Goal: Task Accomplishment & Management: Use online tool/utility

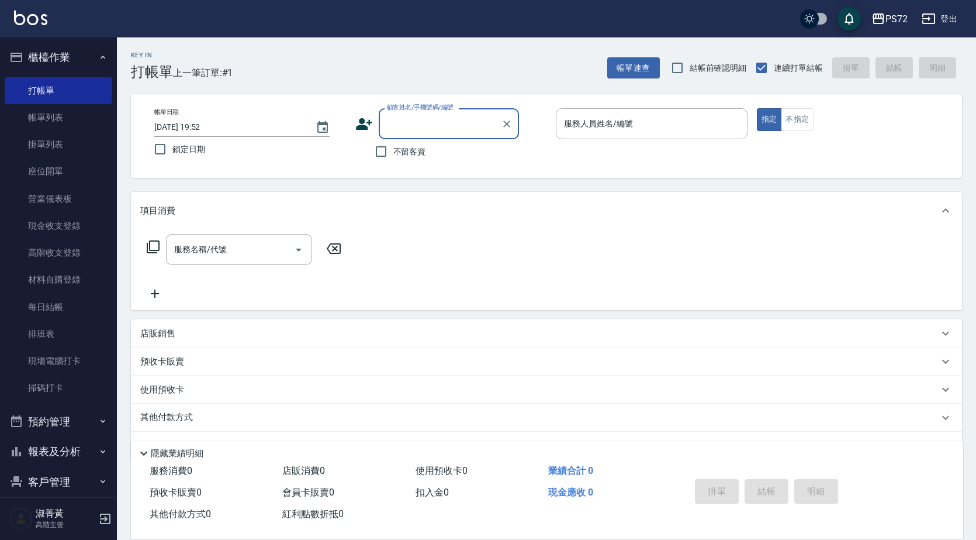
click at [414, 137] on div "顧客姓名/手機號碼/編號" at bounding box center [449, 123] width 140 height 31
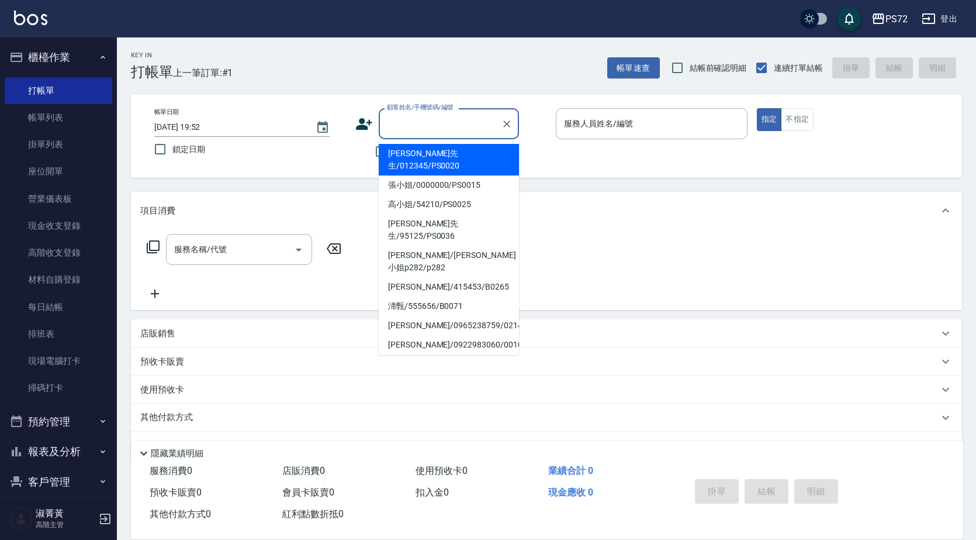
drag, startPoint x: 424, startPoint y: 153, endPoint x: 635, endPoint y: 140, distance: 212.0
click at [426, 152] on li "[PERSON_NAME]先生/012345/PS0020" at bounding box center [449, 160] width 140 height 32
type input "[PERSON_NAME]先生/012345/PS0020"
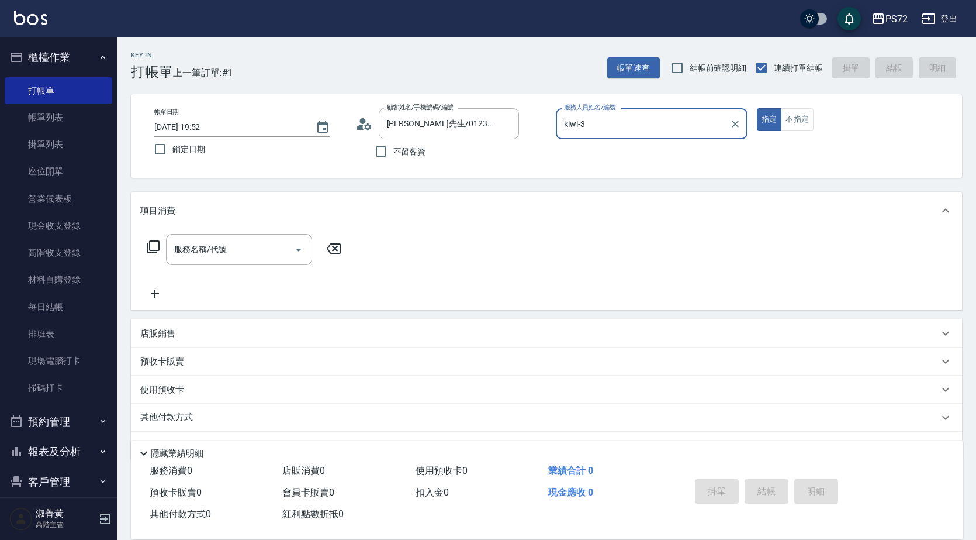
click at [634, 136] on div "kiwi-3 服務人員姓名/編號" at bounding box center [652, 123] width 192 height 31
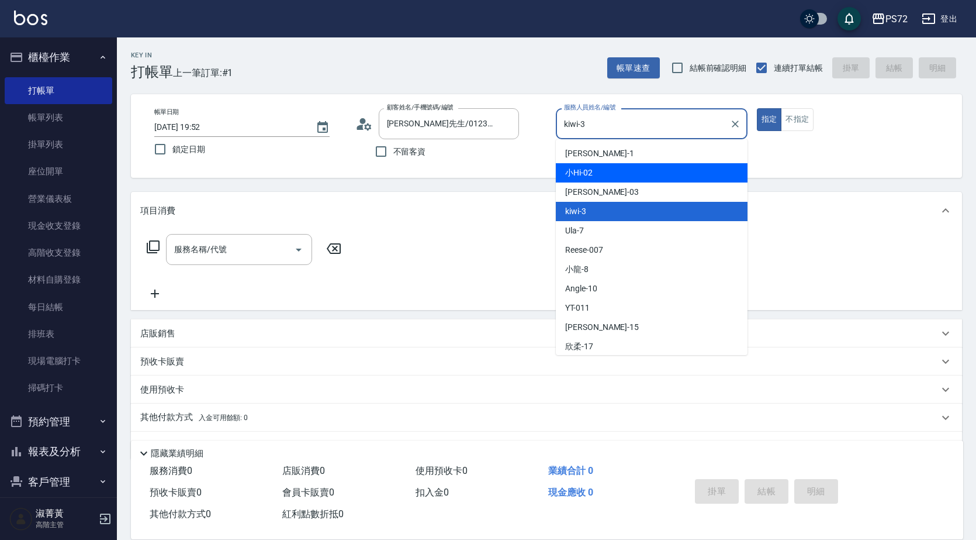
click at [627, 178] on div "小Hi -02" at bounding box center [652, 172] width 192 height 19
type input "小Hi-02"
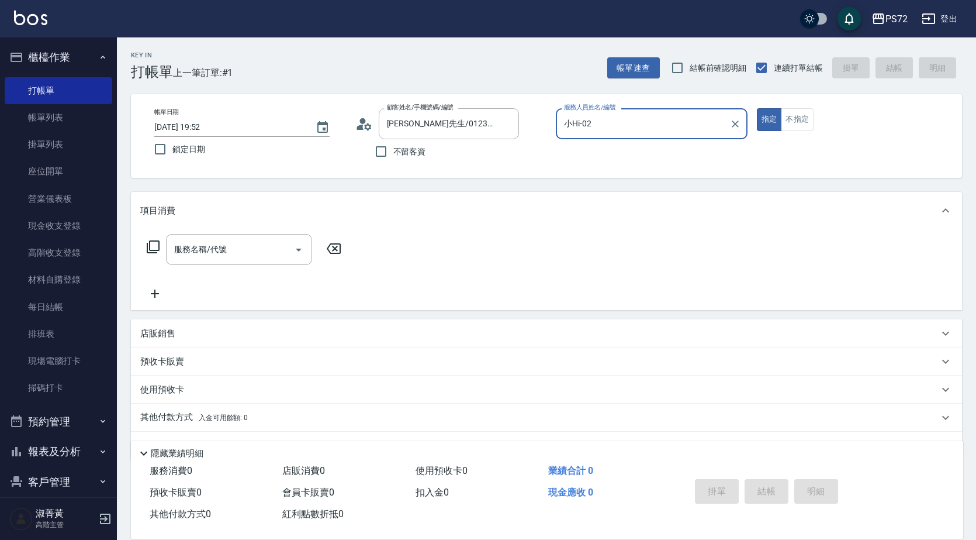
click at [800, 105] on div "帳單日期 [DATE] 19:52 鎖定日期 顧客姓名/手機號碼/編號 [PERSON_NAME]先生/012345/PS0020 顧客姓名/手機號碼/編號 …" at bounding box center [546, 136] width 831 height 84
click at [796, 116] on button "不指定" at bounding box center [797, 119] width 33 height 23
click at [189, 248] on input "服務名稱/代號" at bounding box center [230, 249] width 118 height 20
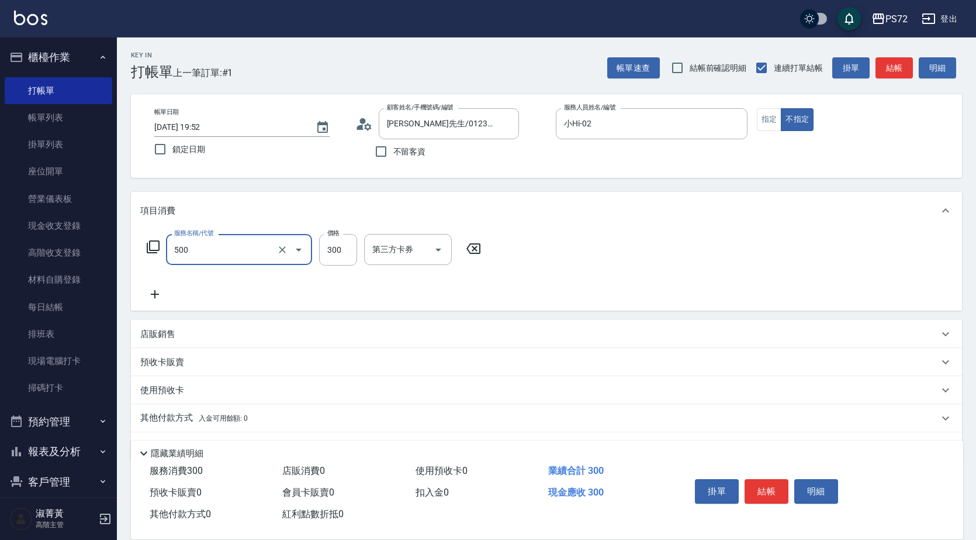
type input "洗髮(A級)(500)"
type input "250"
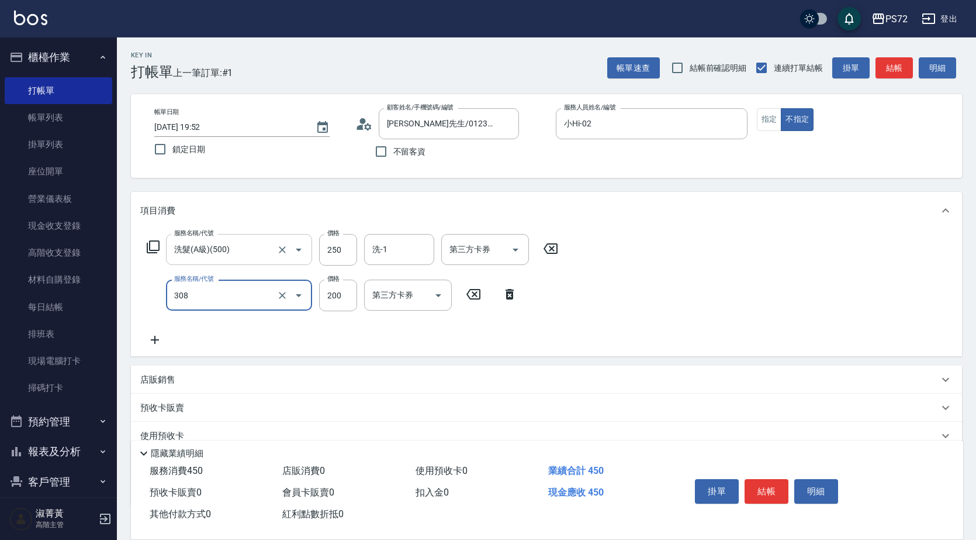
type input "學生剪髮(UP)(308)"
type input "300"
drag, startPoint x: 773, startPoint y: 488, endPoint x: 759, endPoint y: 482, distance: 15.4
click at [773, 488] on button "結帳" at bounding box center [767, 491] width 44 height 25
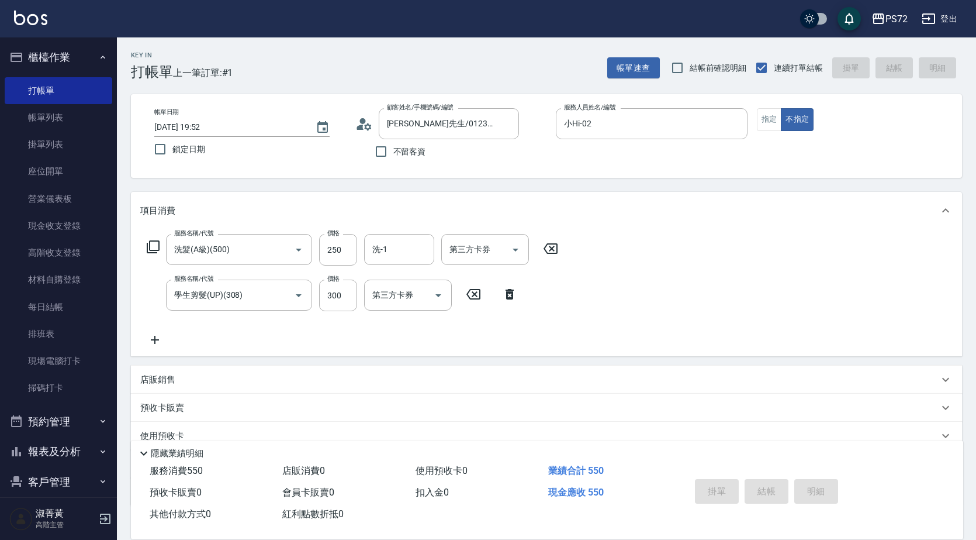
type input "[DATE] 20:26"
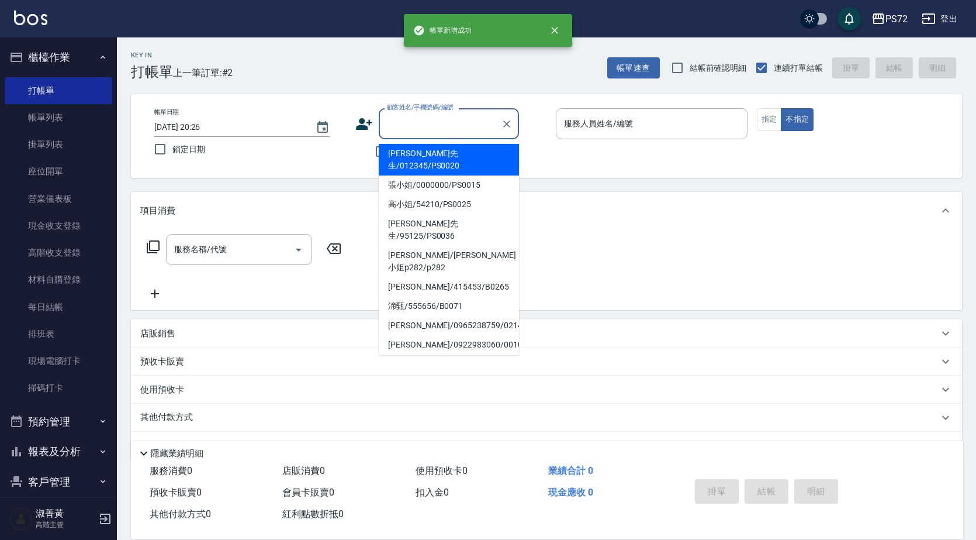
click at [462, 118] on input "顧客姓名/手機號碼/編號" at bounding box center [440, 123] width 112 height 20
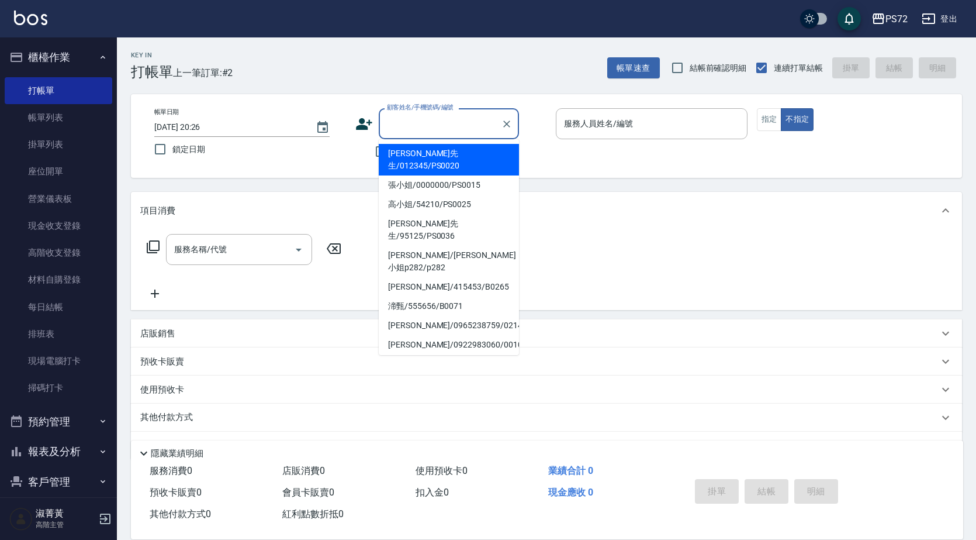
drag, startPoint x: 472, startPoint y: 151, endPoint x: 574, endPoint y: 152, distance: 101.7
click at [475, 150] on li "[PERSON_NAME]先生/012345/PS0020" at bounding box center [449, 160] width 140 height 32
type input "[PERSON_NAME]先生/012345/PS0020"
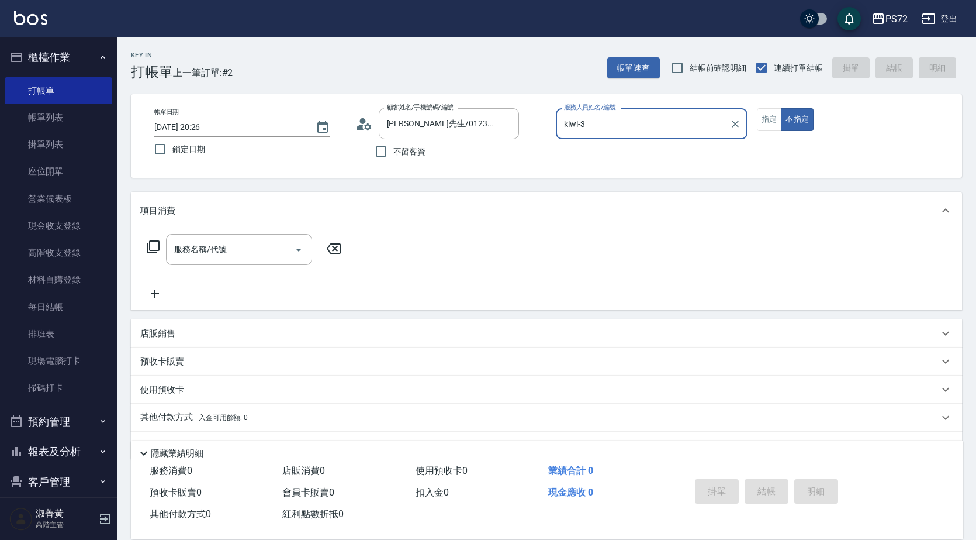
click at [604, 132] on input "kiwi-3" at bounding box center [643, 123] width 164 height 20
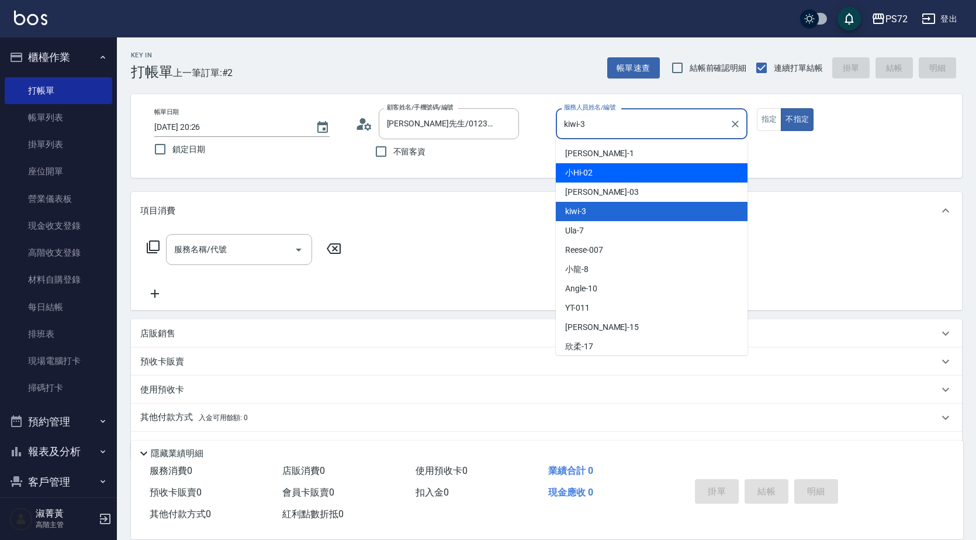
drag, startPoint x: 617, startPoint y: 171, endPoint x: 637, endPoint y: 163, distance: 20.7
click at [618, 170] on div "小Hi -02" at bounding box center [652, 172] width 192 height 19
type input "小Hi-02"
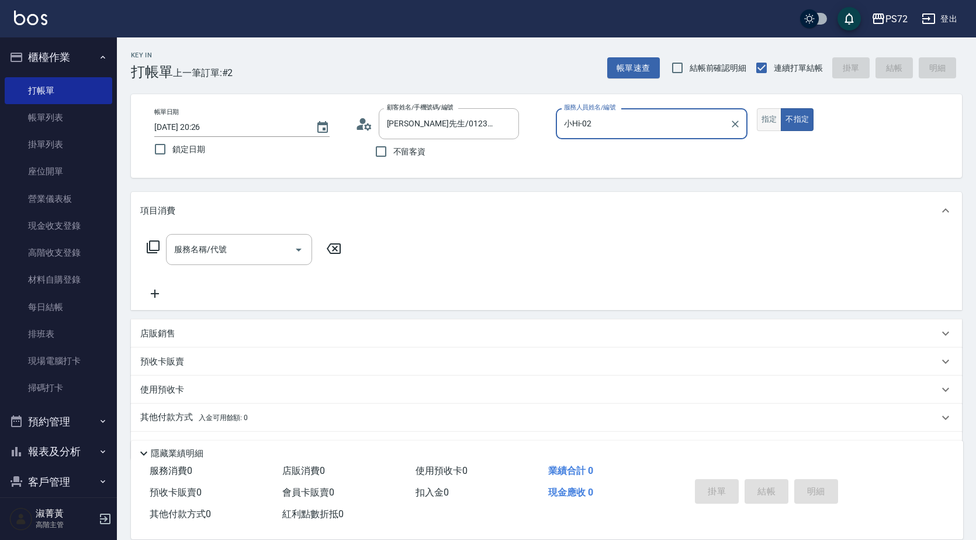
click at [773, 125] on button "指定" at bounding box center [769, 119] width 25 height 23
click at [220, 254] on div "服務名稱/代號 服務名稱/代號" at bounding box center [239, 249] width 146 height 31
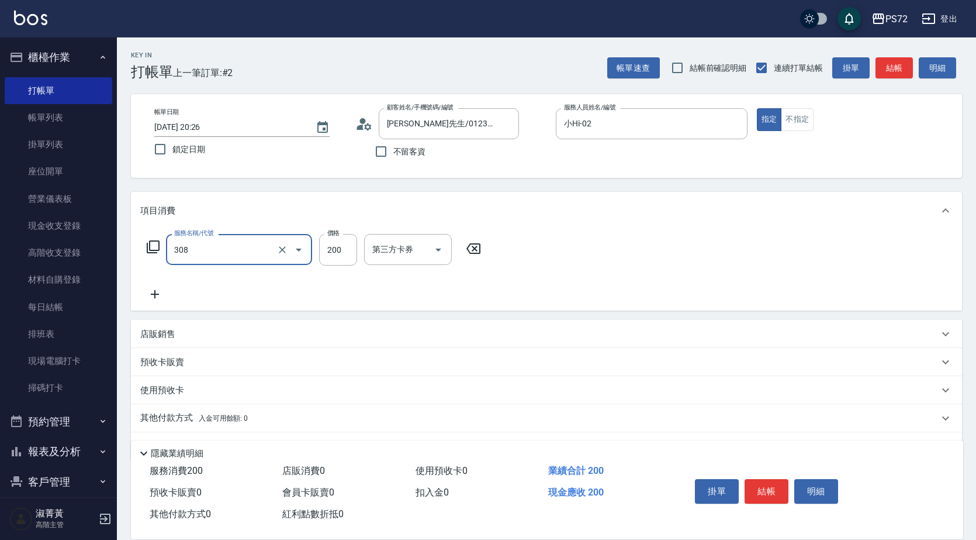
type input "學生剪髮(UP)(308)"
type input "350"
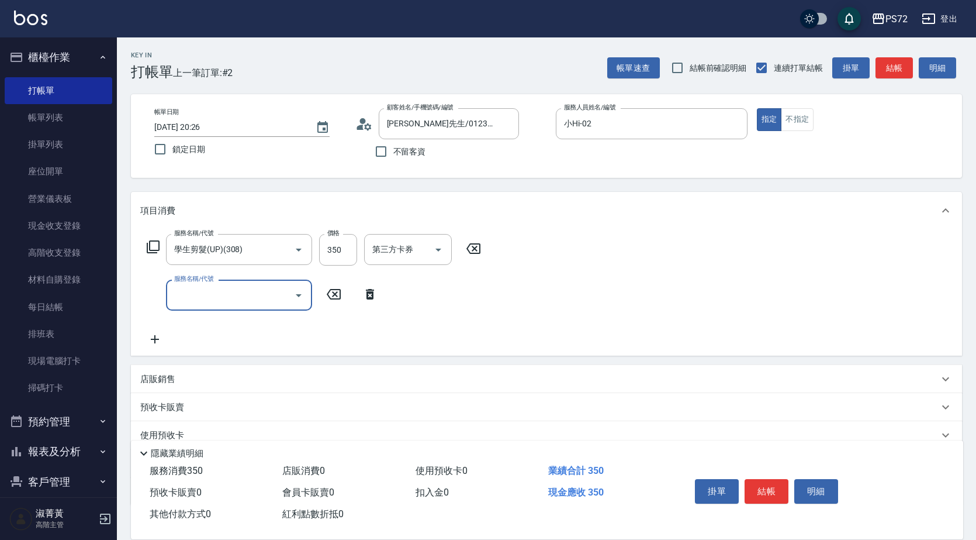
drag, startPoint x: 773, startPoint y: 483, endPoint x: 744, endPoint y: 468, distance: 32.9
click at [773, 483] on button "結帳" at bounding box center [767, 491] width 44 height 25
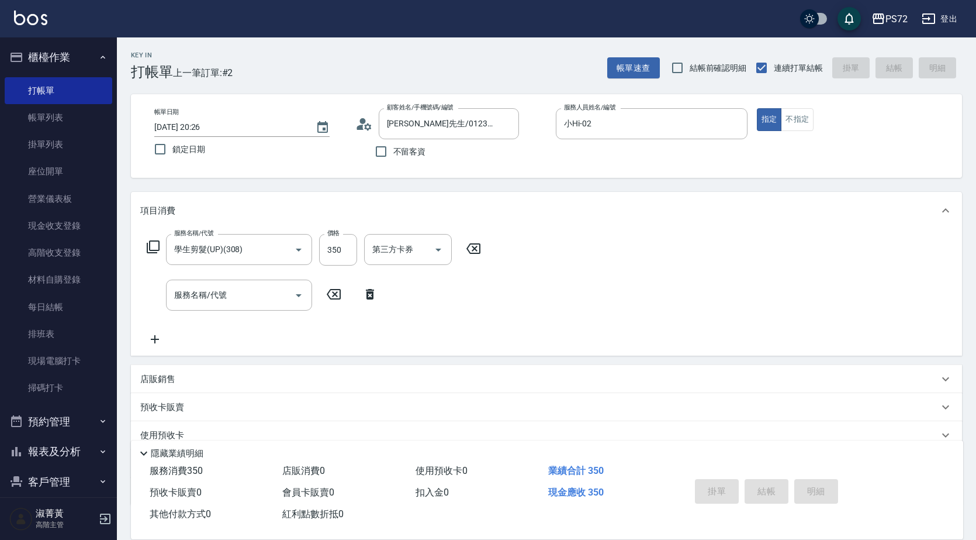
type input "[DATE] 20:27"
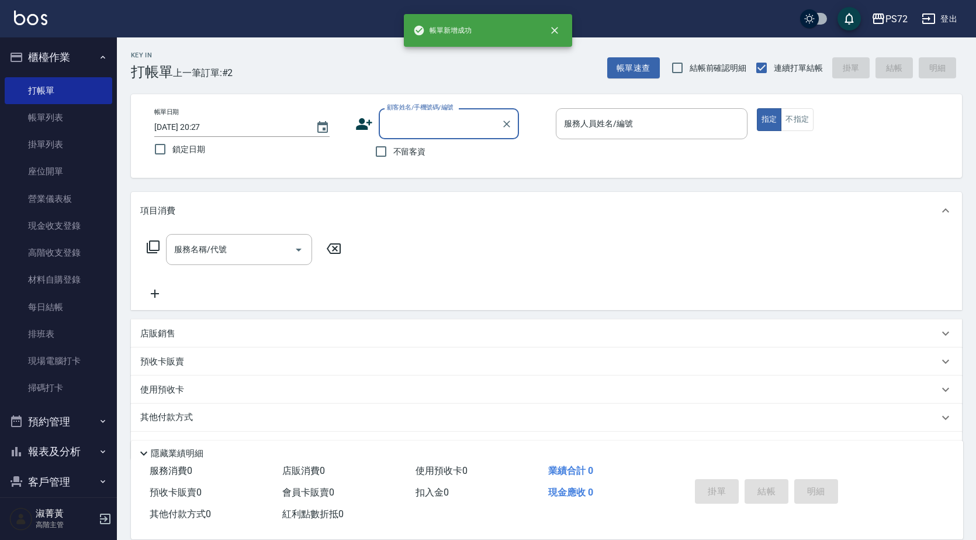
click at [414, 130] on input "顧客姓名/手機號碼/編號" at bounding box center [440, 123] width 112 height 20
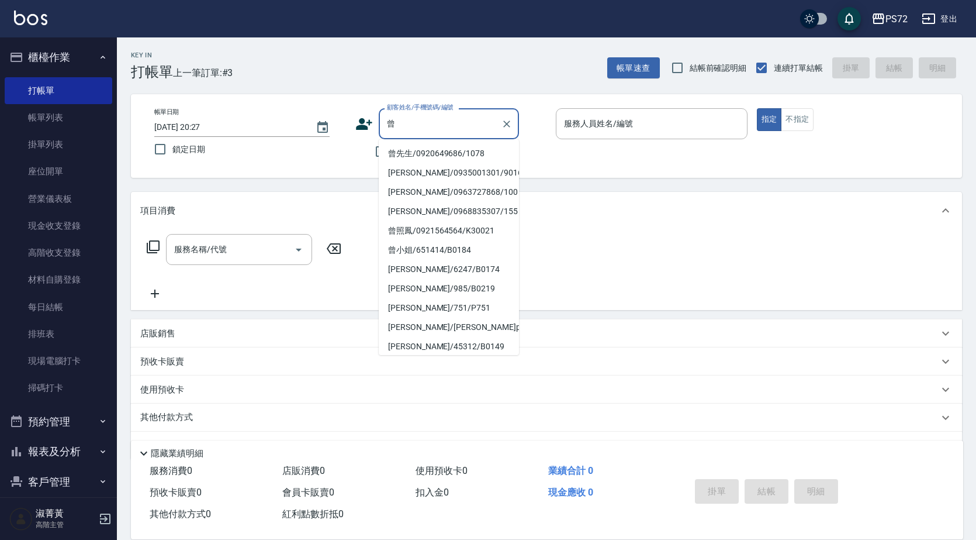
click at [416, 158] on li "曾先生/0920649686/1078" at bounding box center [449, 153] width 140 height 19
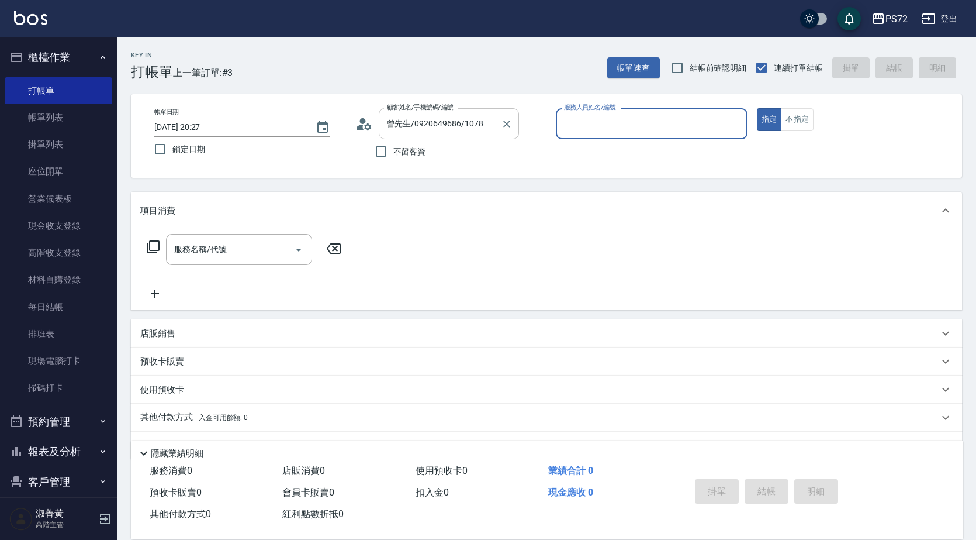
click at [436, 123] on input "曾先生/0920649686/1078" at bounding box center [440, 123] width 112 height 20
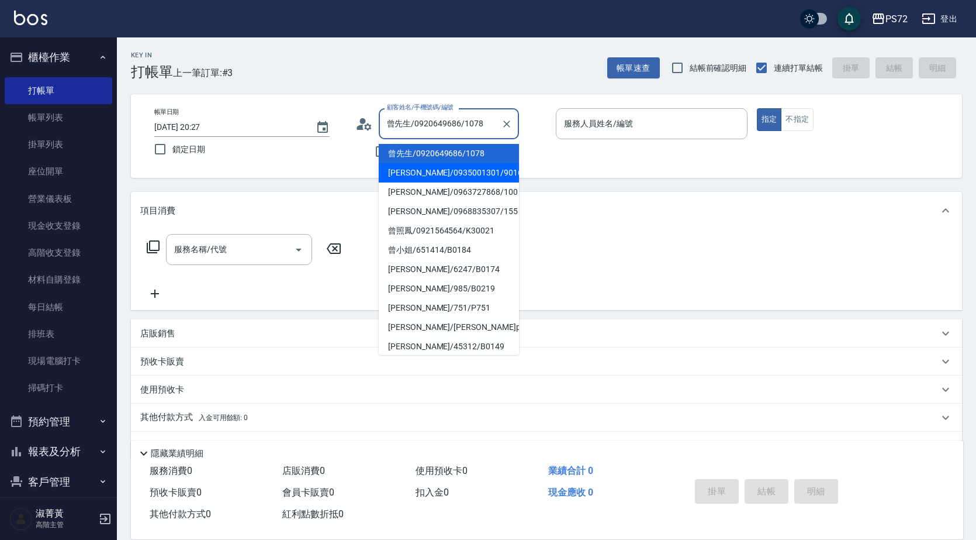
click at [426, 171] on li "[PERSON_NAME]/0935001301/9016" at bounding box center [449, 172] width 140 height 19
type input "[PERSON_NAME]/0935001301/9016"
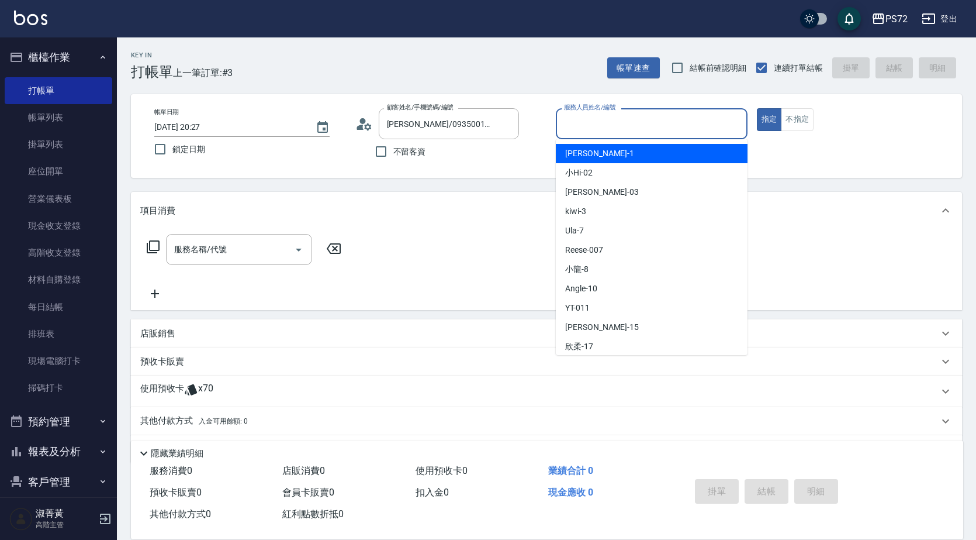
click at [588, 123] on input "服務人員姓名/編號" at bounding box center [651, 123] width 181 height 20
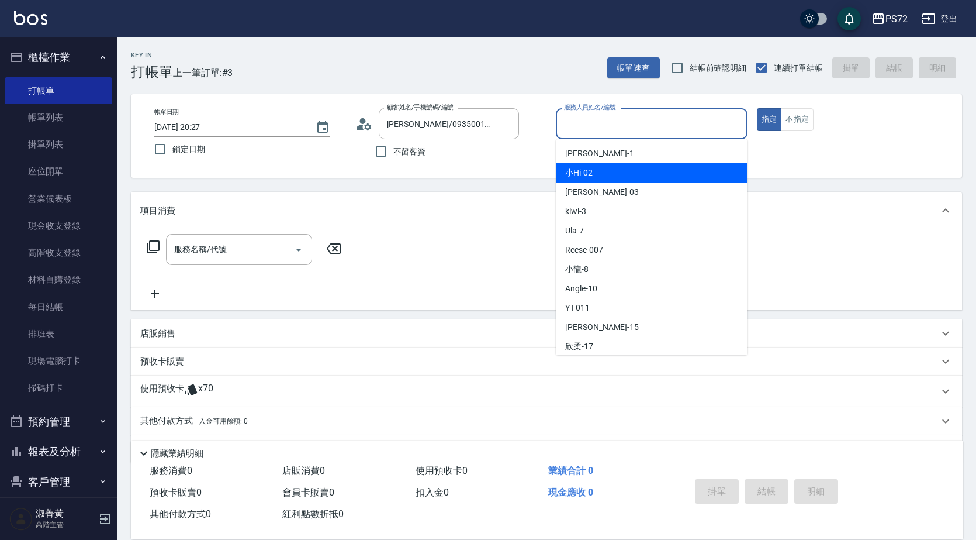
click at [589, 177] on span "小Hi -02" at bounding box center [578, 173] width 27 height 12
type input "小Hi-02"
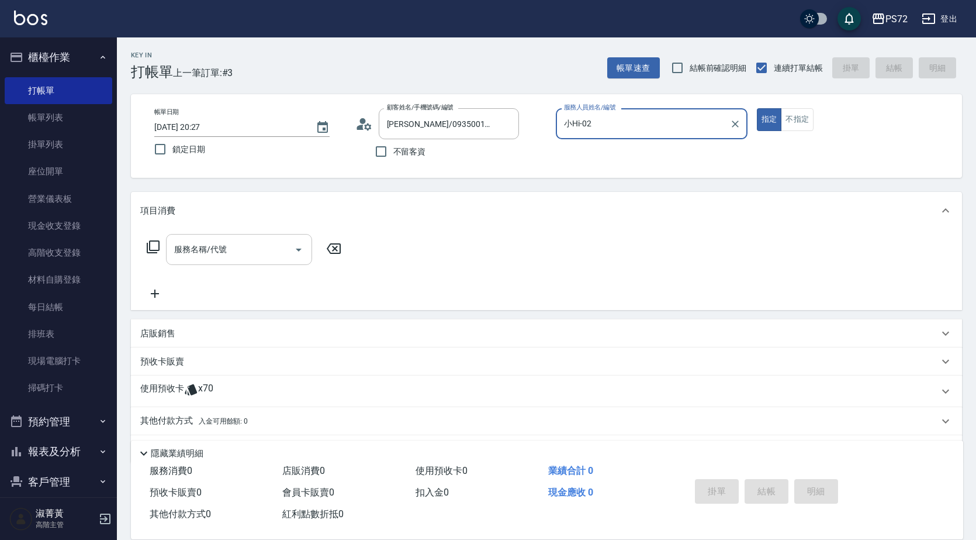
click at [211, 257] on input "服務名稱/代號" at bounding box center [230, 249] width 118 height 20
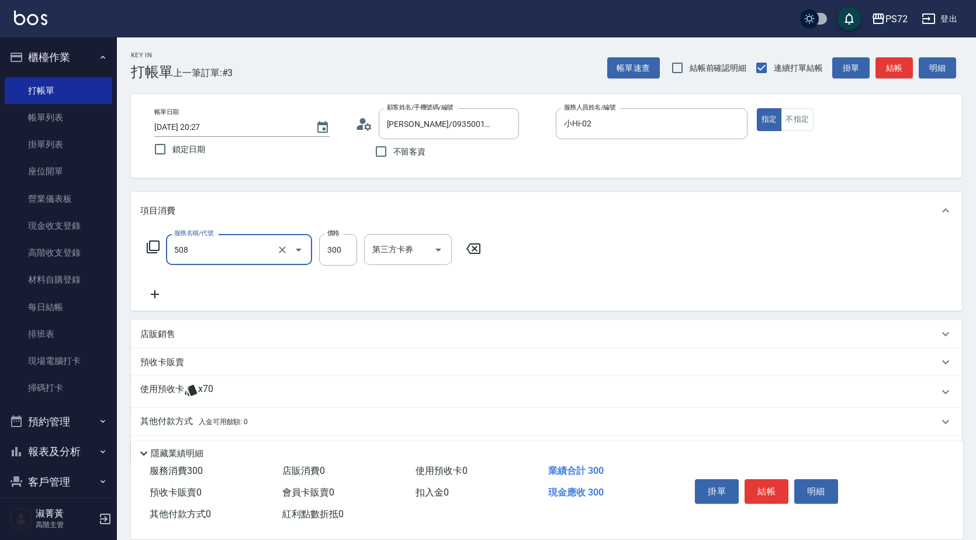
type input "洗髮卡300(508)"
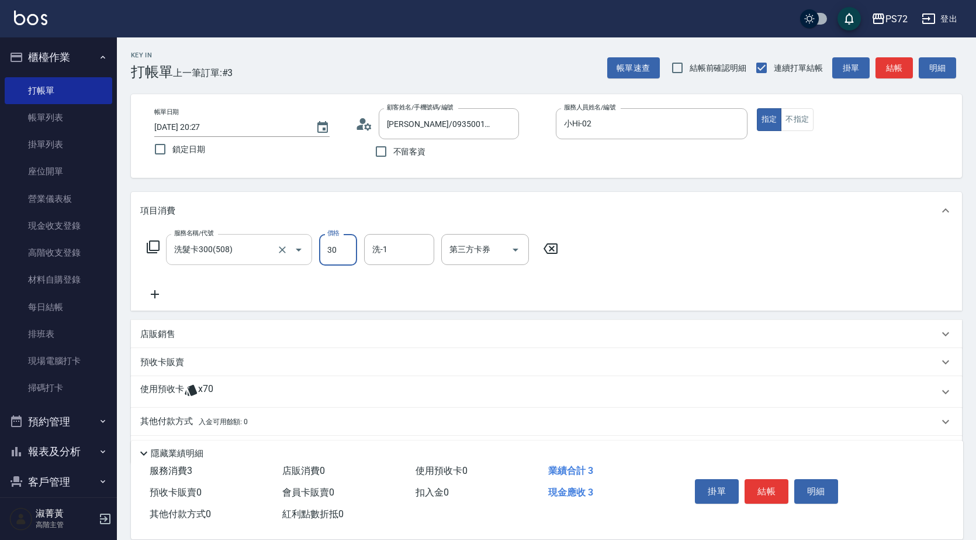
type input "300"
click at [490, 250] on input "第三方卡券" at bounding box center [477, 249] width 60 height 20
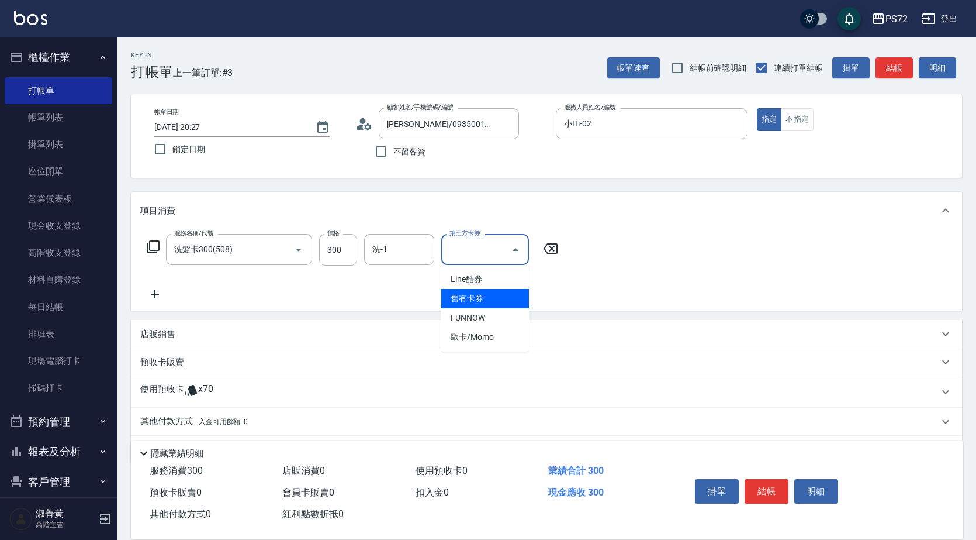
click at [483, 297] on span "舊有卡券" at bounding box center [485, 298] width 88 height 19
type input "舊有卡券"
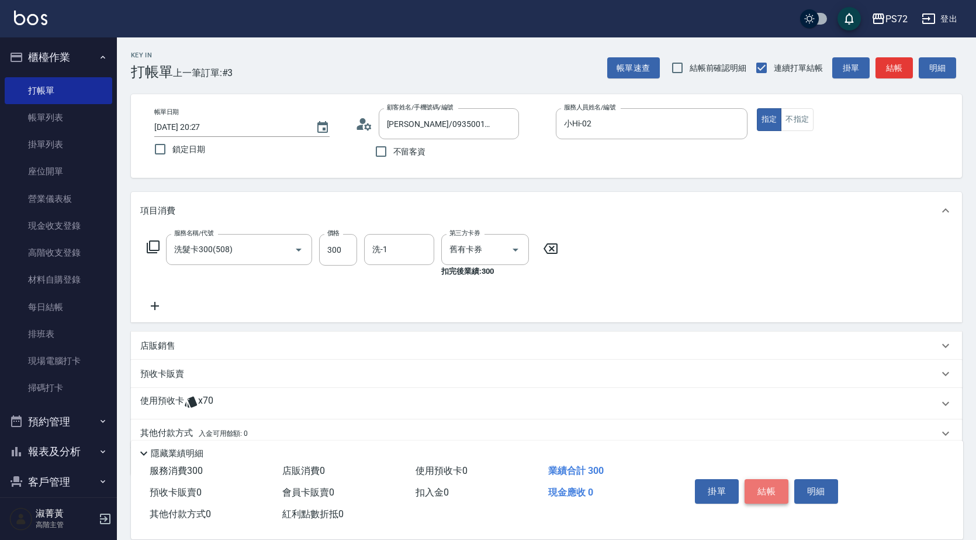
click at [775, 489] on button "結帳" at bounding box center [767, 491] width 44 height 25
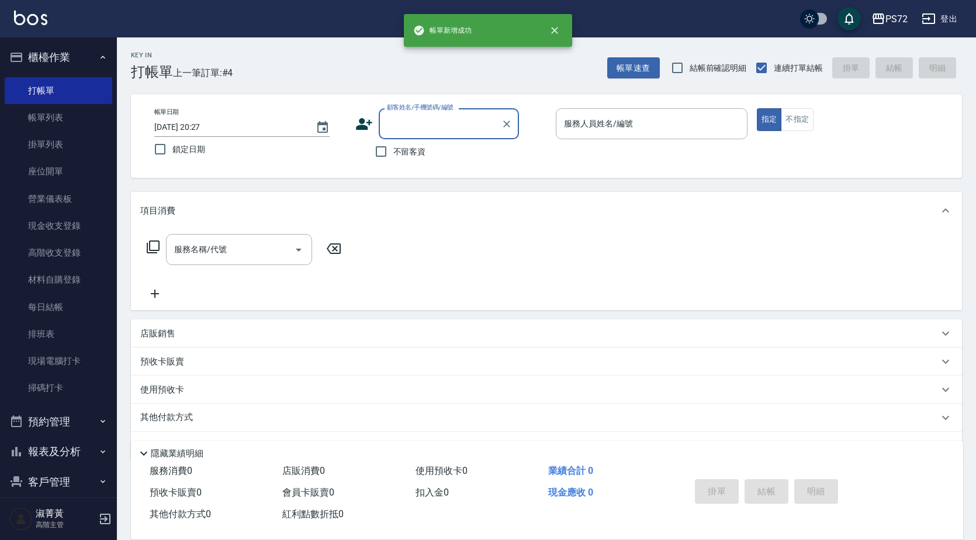
click at [410, 130] on input "顧客姓名/手機號碼/編號" at bounding box center [440, 123] width 112 height 20
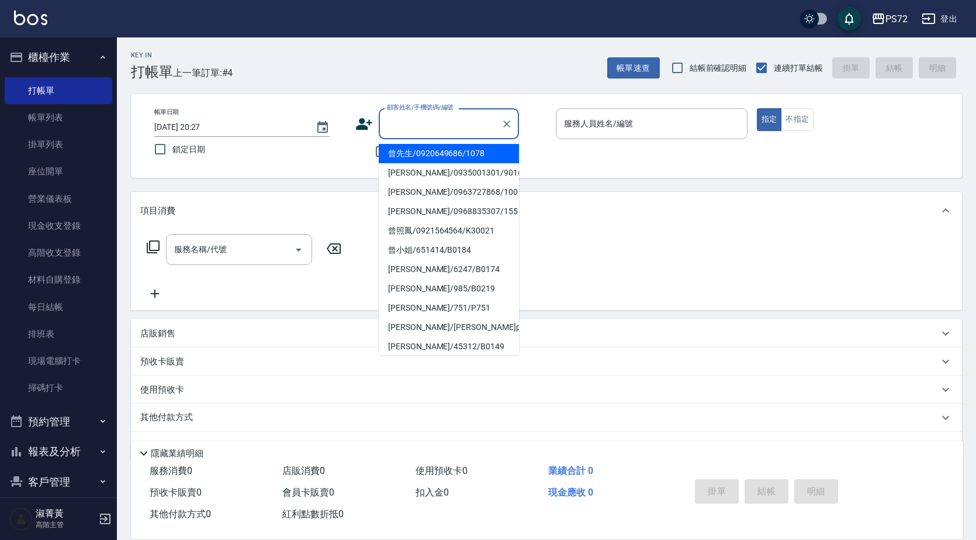
click at [426, 153] on li "曾先生/0920649686/1078" at bounding box center [449, 153] width 140 height 19
type input "曾先生/0920649686/1078"
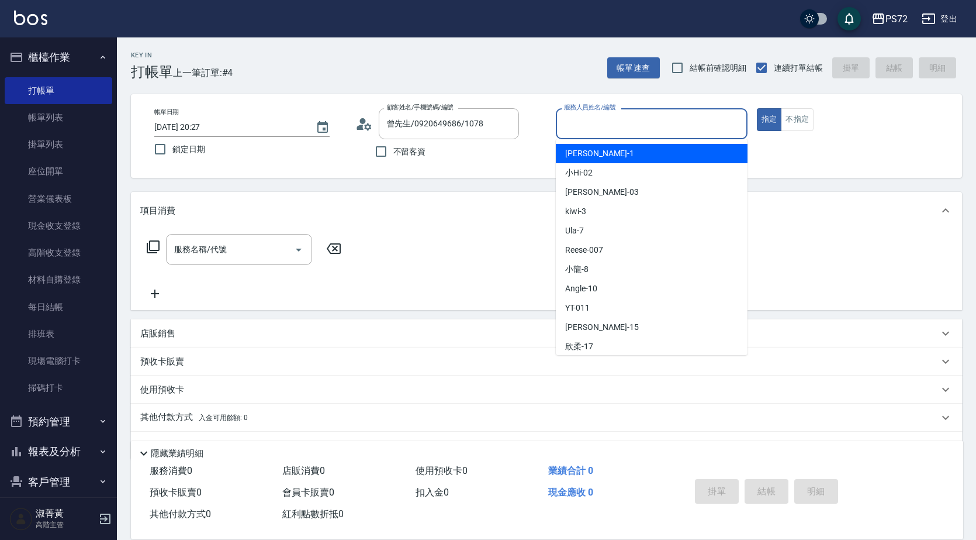
click at [606, 126] on input "服務人員姓名/編號" at bounding box center [651, 123] width 181 height 20
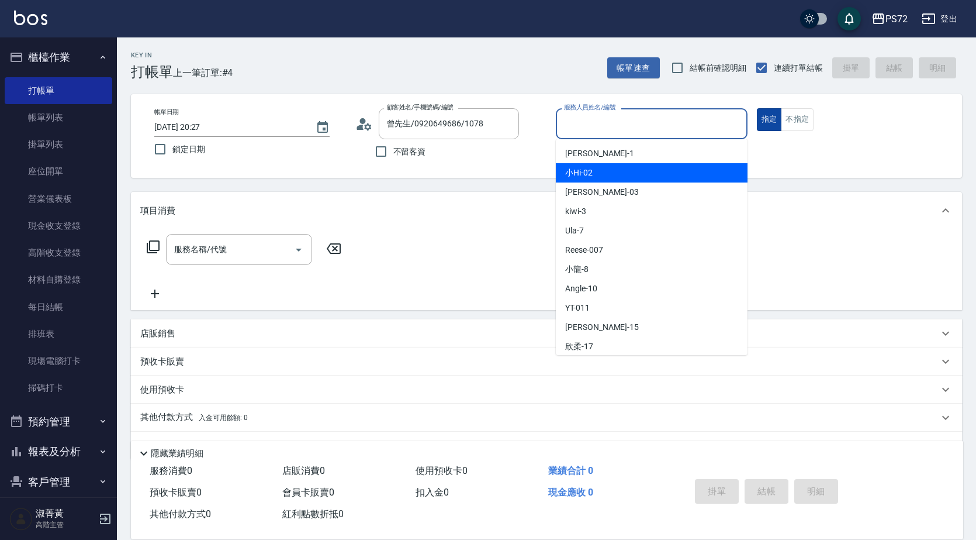
drag, startPoint x: 603, startPoint y: 176, endPoint x: 760, endPoint y: 115, distance: 168.0
click at [607, 174] on div "小Hi -02" at bounding box center [652, 172] width 192 height 19
type input "小Hi-02"
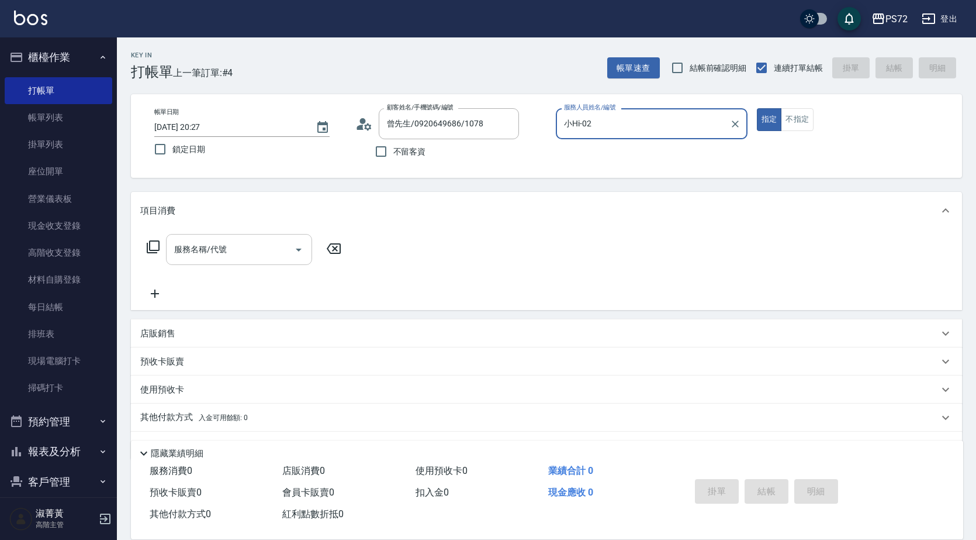
click at [261, 248] on input "服務名稱/代號" at bounding box center [230, 249] width 118 height 20
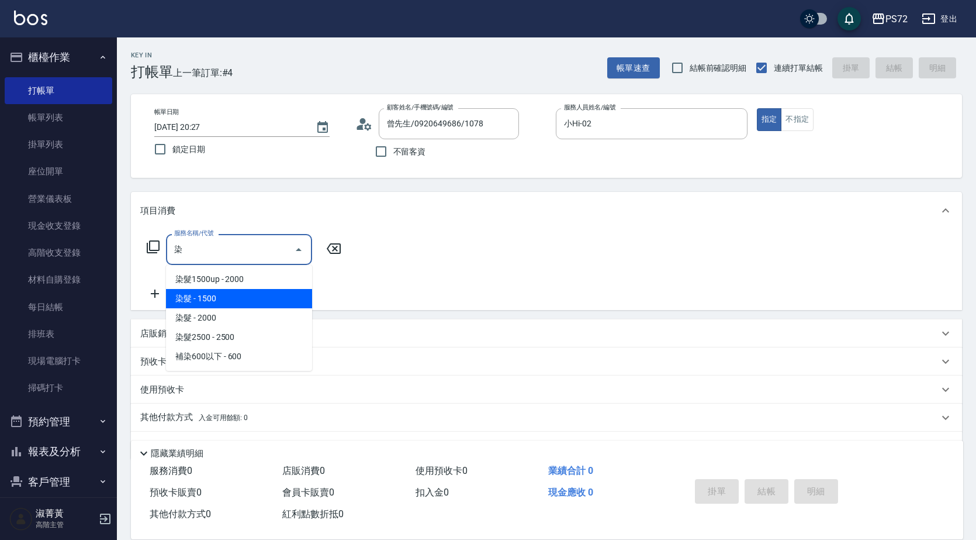
drag, startPoint x: 243, startPoint y: 293, endPoint x: 389, endPoint y: 338, distance: 153.6
click at [243, 292] on span "染髮 - 1500" at bounding box center [239, 298] width 146 height 19
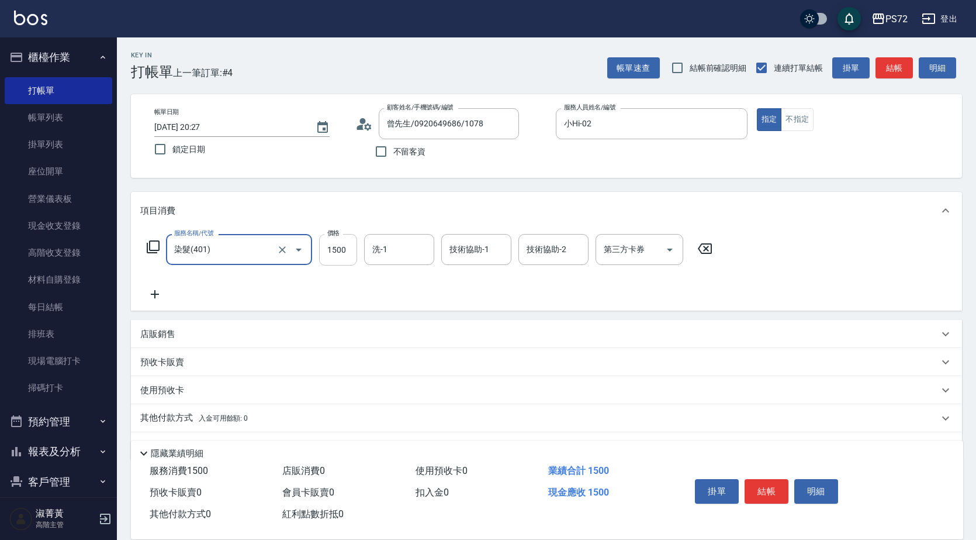
type input "染髮(401)"
click at [340, 254] on input "1500" at bounding box center [338, 250] width 38 height 32
type input "1000"
type input "1"
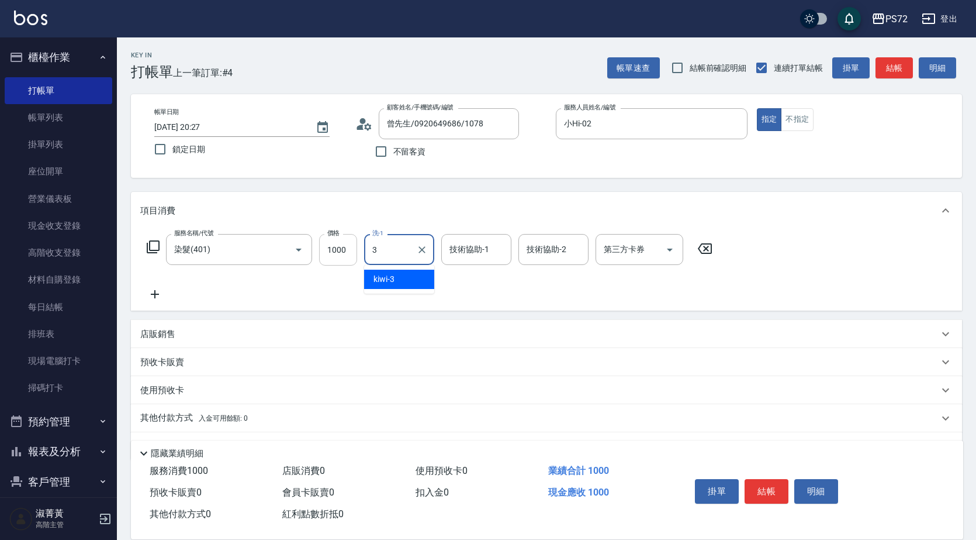
type input "kiwi-3"
click at [773, 486] on button "結帳" at bounding box center [767, 491] width 44 height 25
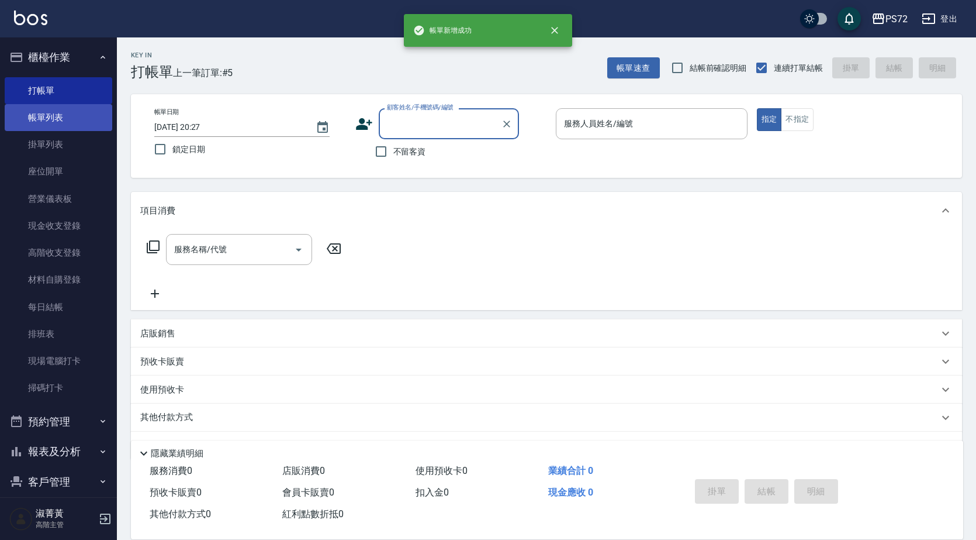
click at [54, 122] on link "帳單列表" at bounding box center [59, 117] width 108 height 27
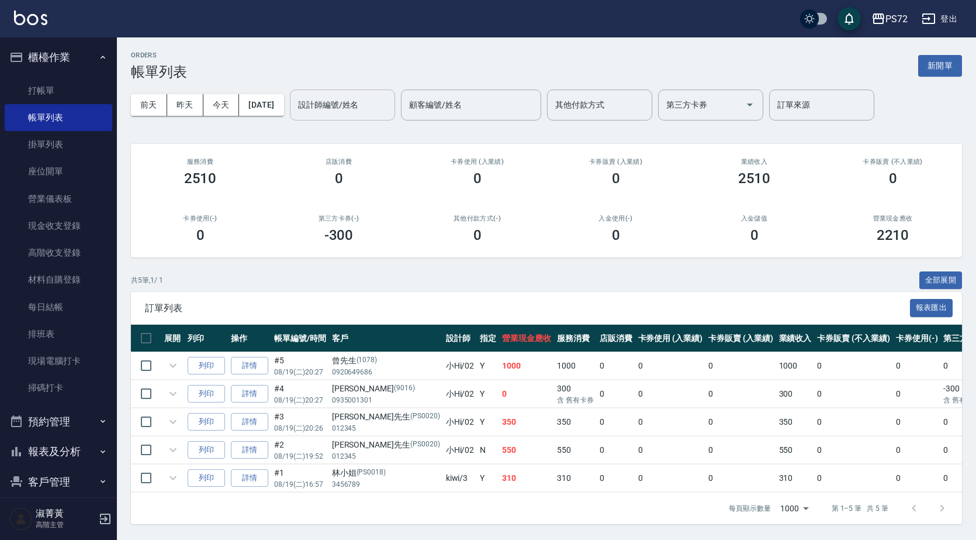
click at [338, 109] on div "設計師編號/姓名 設計師編號/姓名" at bounding box center [342, 104] width 105 height 31
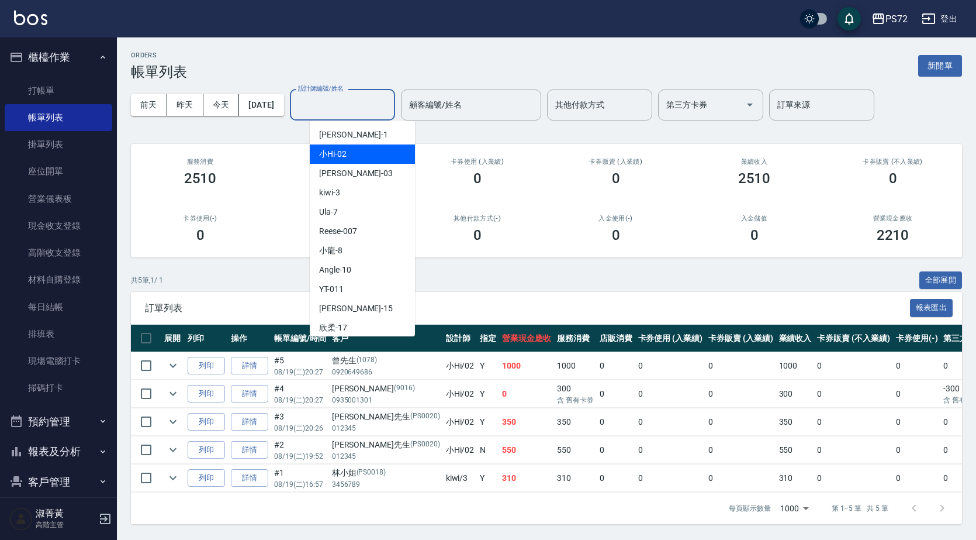
click at [341, 156] on span "小Hi -02" at bounding box center [332, 154] width 27 height 12
type input "小Hi-02"
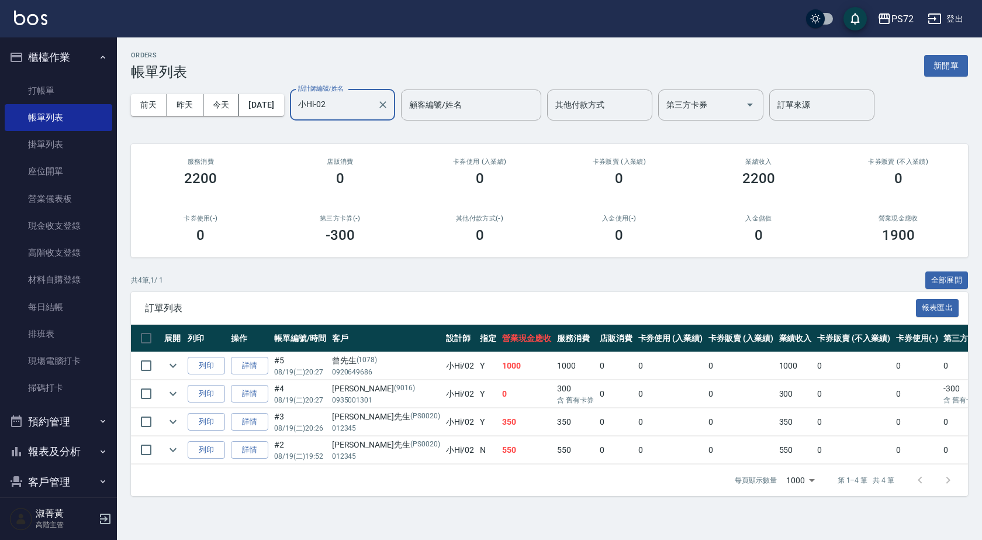
click at [248, 424] on link "詳情" at bounding box center [249, 422] width 37 height 18
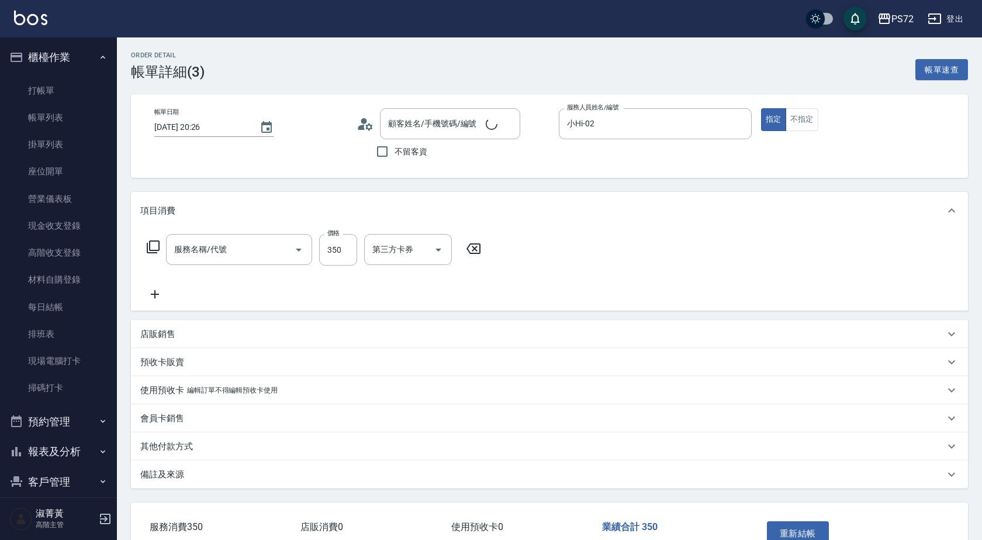
type input "[DATE] 20:26"
type input "小Hi-02"
type input "[PERSON_NAME]先生/012345/PS0020"
type input "學生剪髮(UP)(308)"
click at [769, 521] on div "重新結帳" at bounding box center [802, 541] width 88 height 51
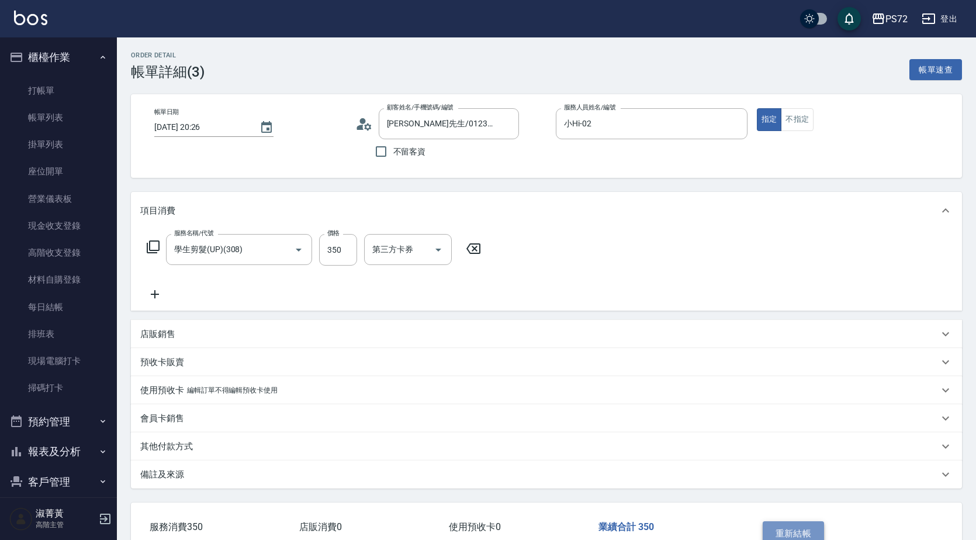
click at [772, 521] on button "重新結帳" at bounding box center [794, 533] width 62 height 25
click at [90, 123] on link "帳單列表" at bounding box center [59, 117] width 108 height 27
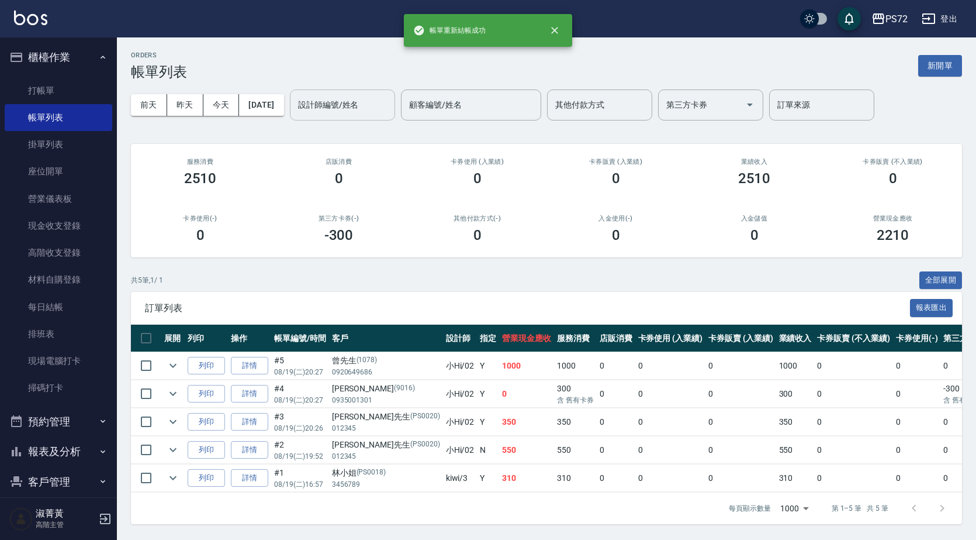
click at [355, 112] on input "設計師編號/姓名" at bounding box center [342, 105] width 95 height 20
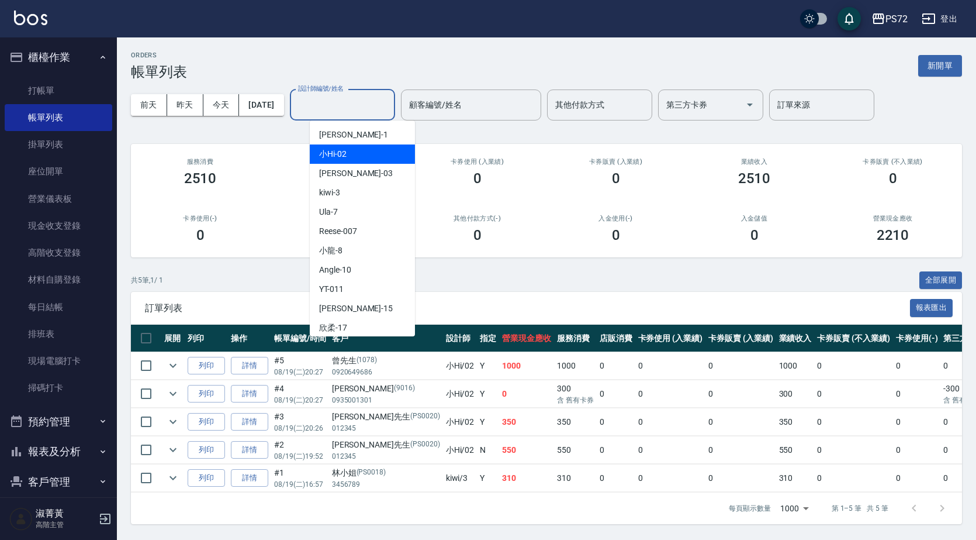
click at [358, 157] on div "小Hi -02" at bounding box center [362, 153] width 105 height 19
type input "小Hi-02"
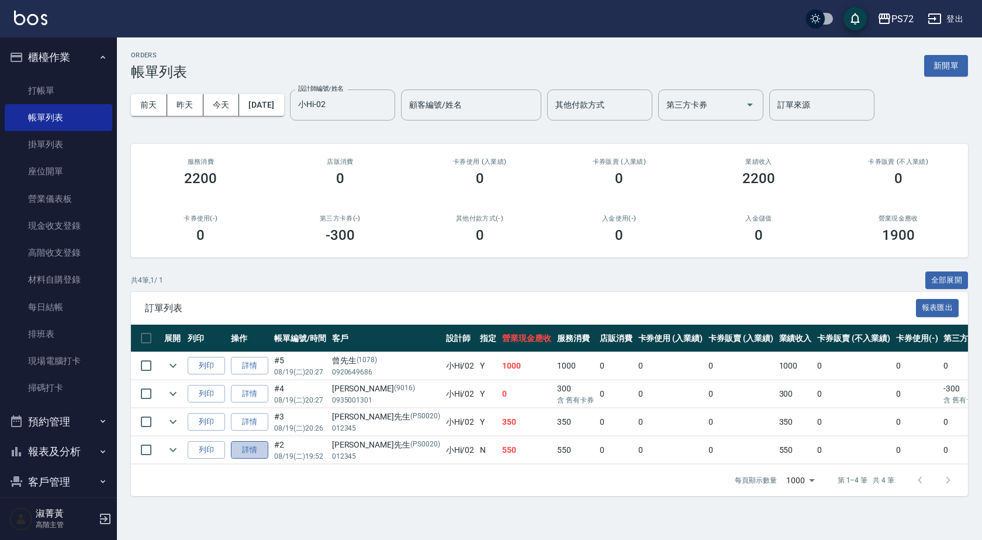
click at [239, 448] on link "詳情" at bounding box center [249, 450] width 37 height 18
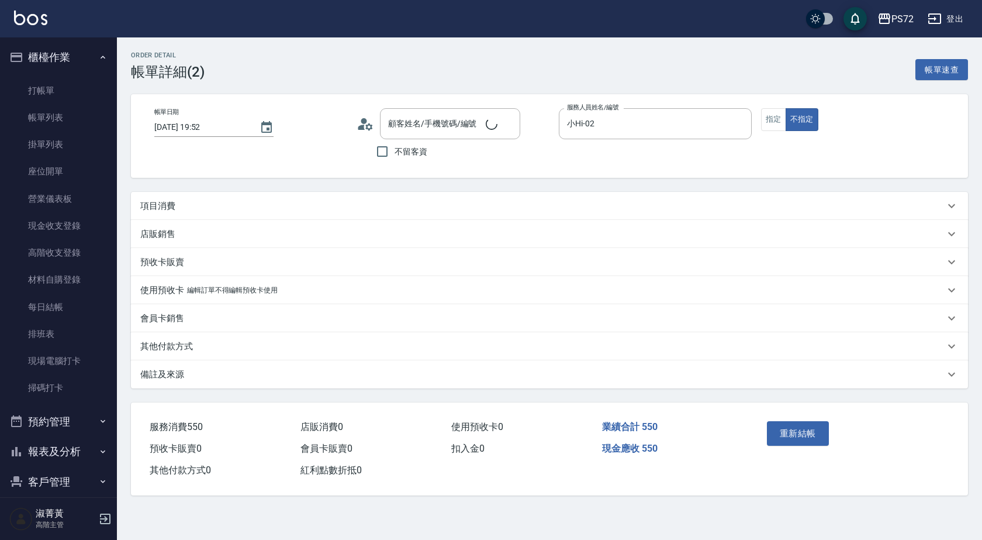
type input "[DATE] 19:52"
type input "小Hi-02"
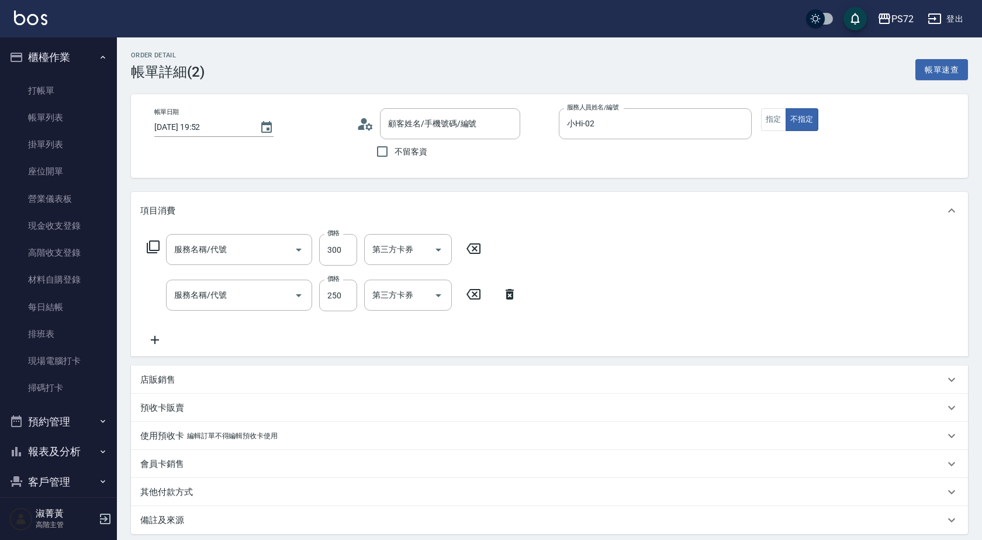
type input "[PERSON_NAME]先生/012345/PS0020"
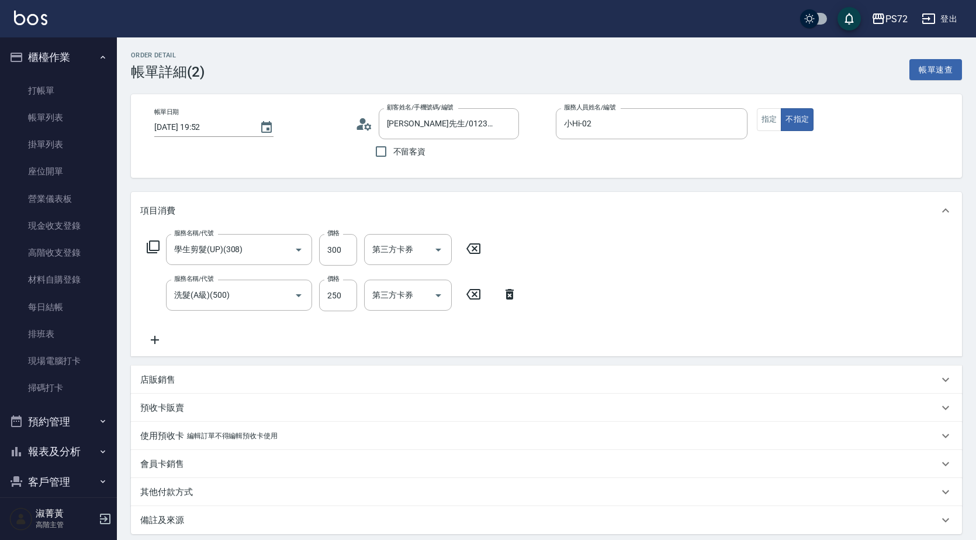
type input "學生剪髮(UP)(308)"
type input "洗髮(A級)(500)"
click at [381, 292] on div "洗-1 洗-1" at bounding box center [399, 294] width 70 height 31
type input "[PERSON_NAME]-18"
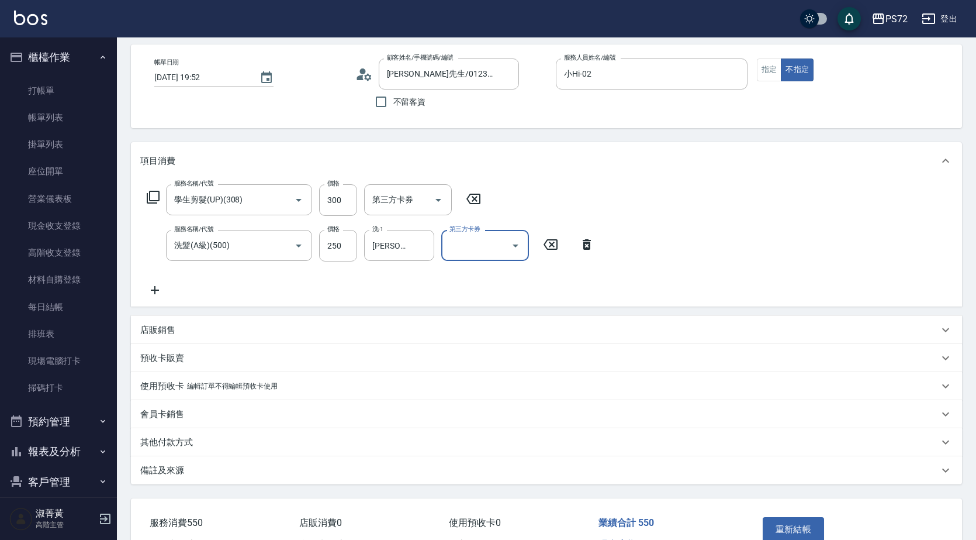
scroll to position [120, 0]
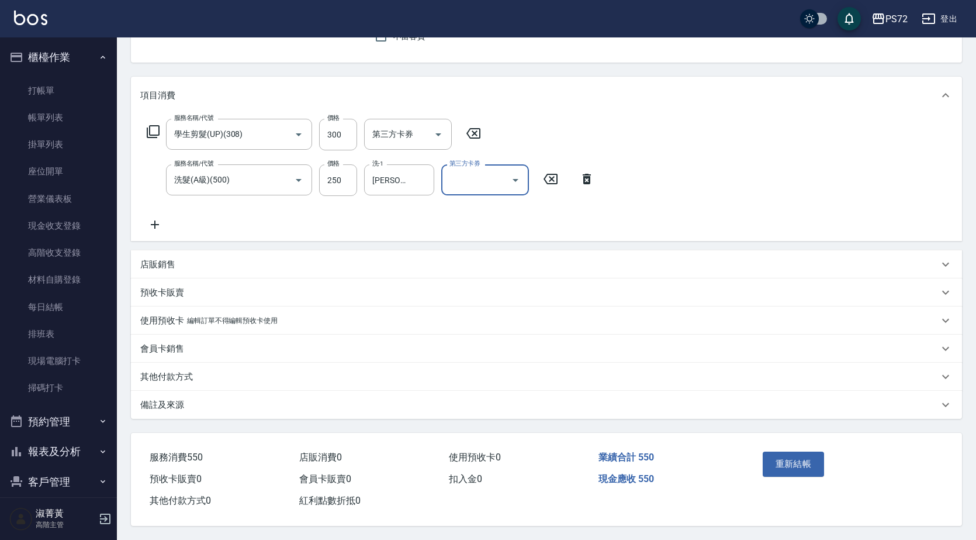
click at [800, 447] on div "重新結帳" at bounding box center [802, 472] width 88 height 51
click at [801, 458] on button "重新結帳" at bounding box center [794, 463] width 62 height 25
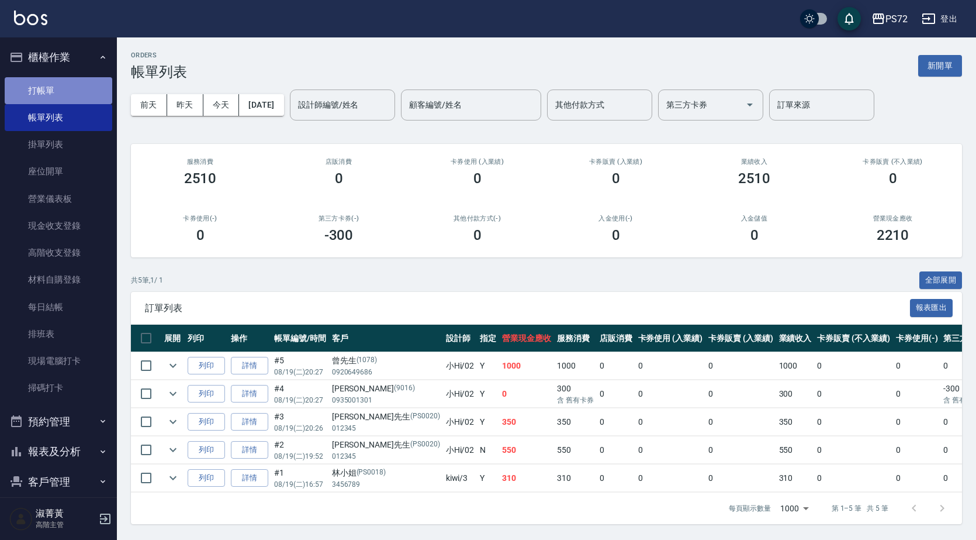
click at [81, 98] on link "打帳單" at bounding box center [59, 90] width 108 height 27
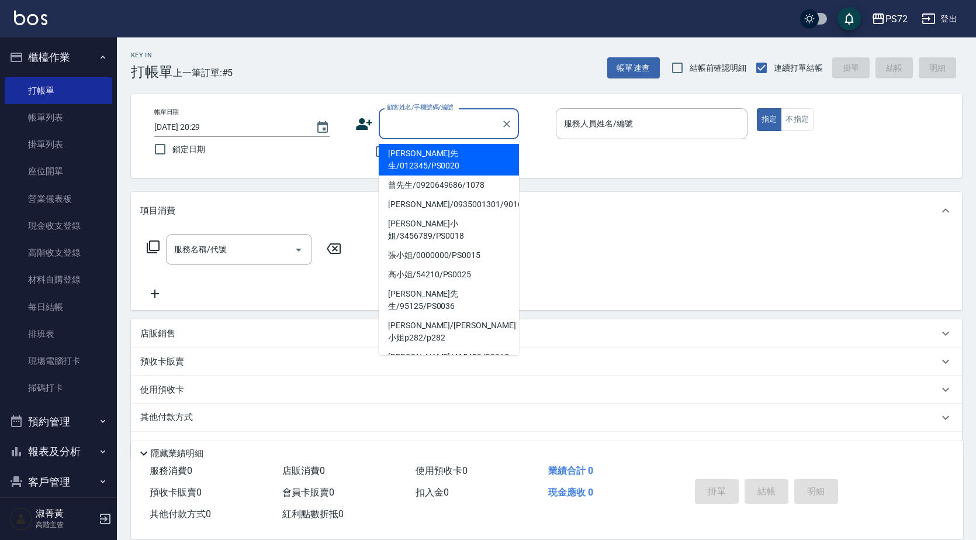
click at [416, 126] on input "顧客姓名/手機號碼/編號" at bounding box center [440, 123] width 112 height 20
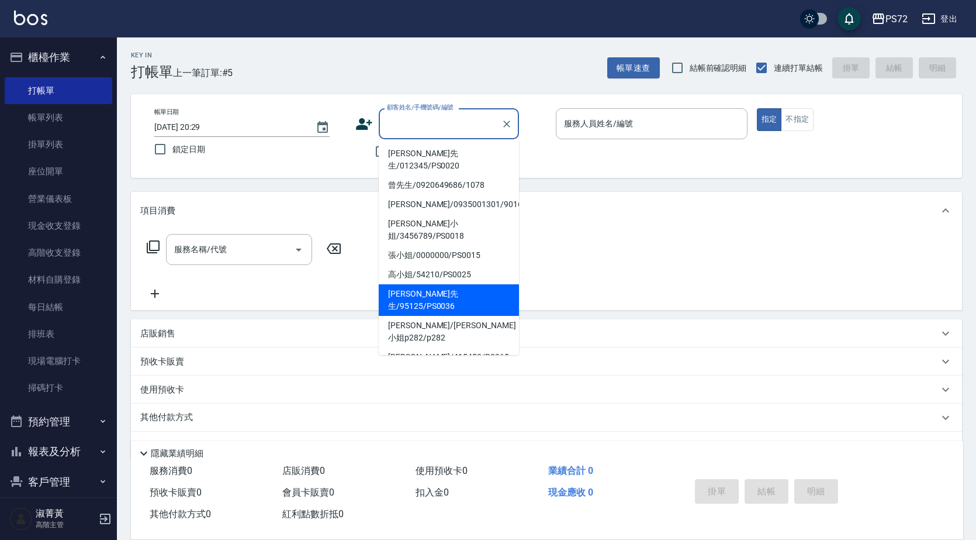
scroll to position [179, 0]
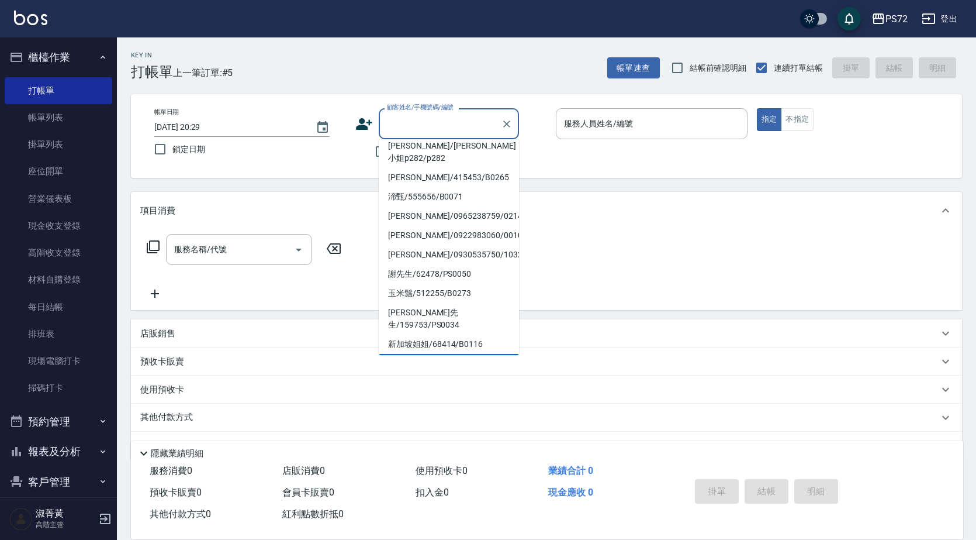
click at [417, 354] on li "[PERSON_NAME]/5411/PS0011" at bounding box center [449, 363] width 140 height 19
type input "[PERSON_NAME]/5411/PS0011"
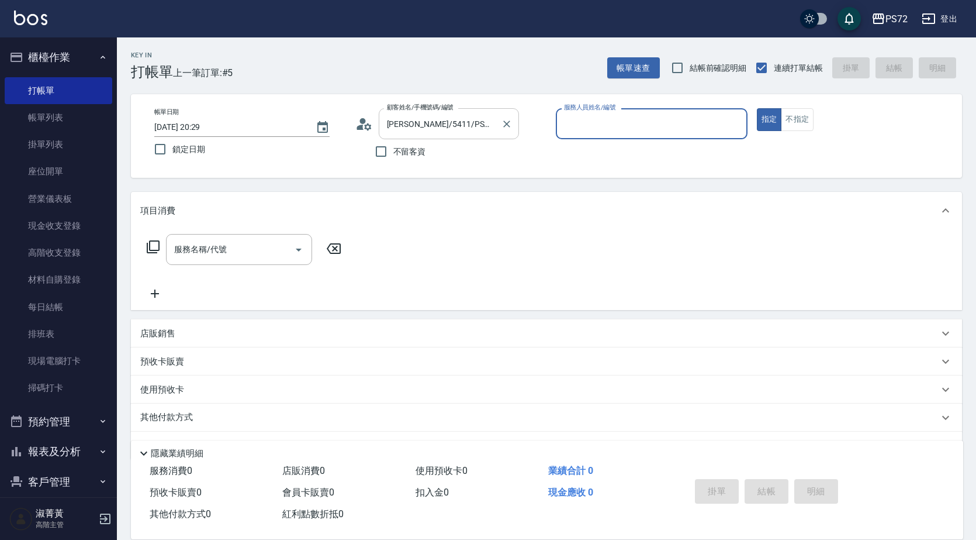
type input "小Hi-02"
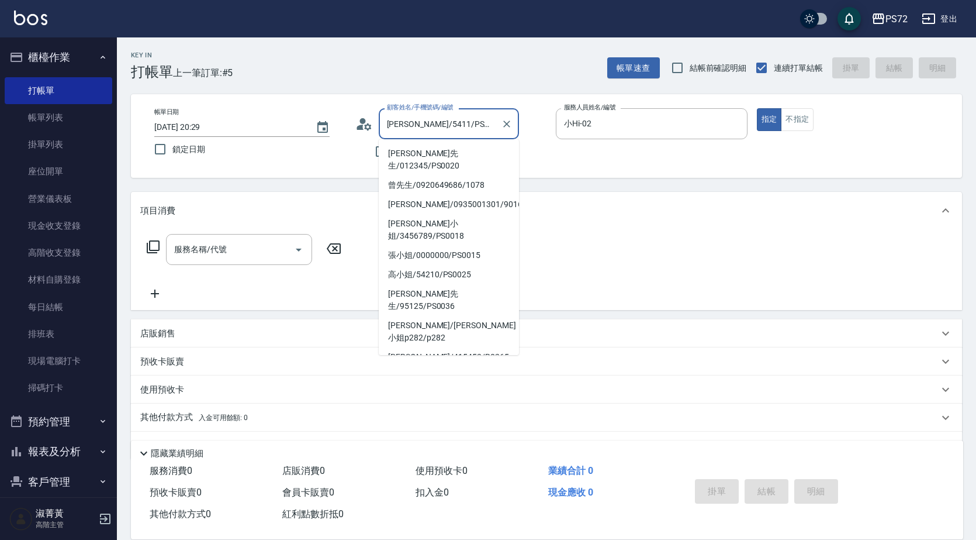
drag, startPoint x: 471, startPoint y: 130, endPoint x: 463, endPoint y: 137, distance: 10.3
click at [470, 130] on input "[PERSON_NAME]/5411/PS0011" at bounding box center [440, 123] width 112 height 20
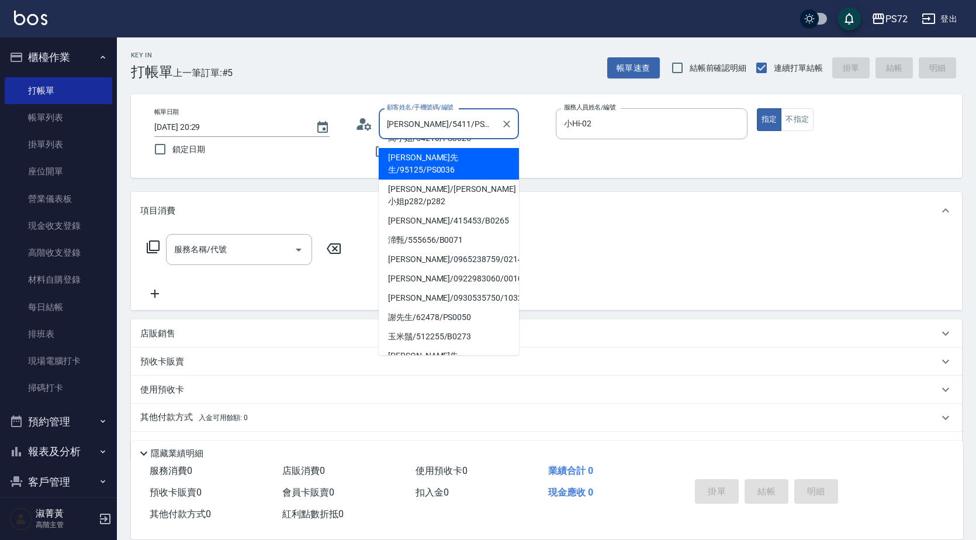
drag, startPoint x: 470, startPoint y: 124, endPoint x: 399, endPoint y: 116, distance: 71.8
click at [399, 116] on input "[PERSON_NAME]/5411/PS0011" at bounding box center [440, 123] width 112 height 20
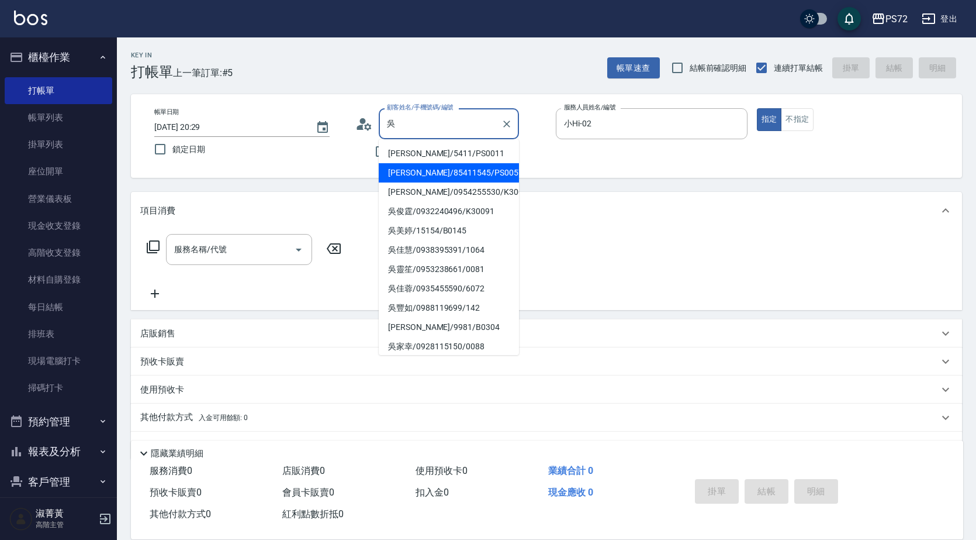
click at [425, 171] on li "[PERSON_NAME]/85411545/PS0057" at bounding box center [449, 172] width 140 height 19
type input "[PERSON_NAME]/85411545/PS0057"
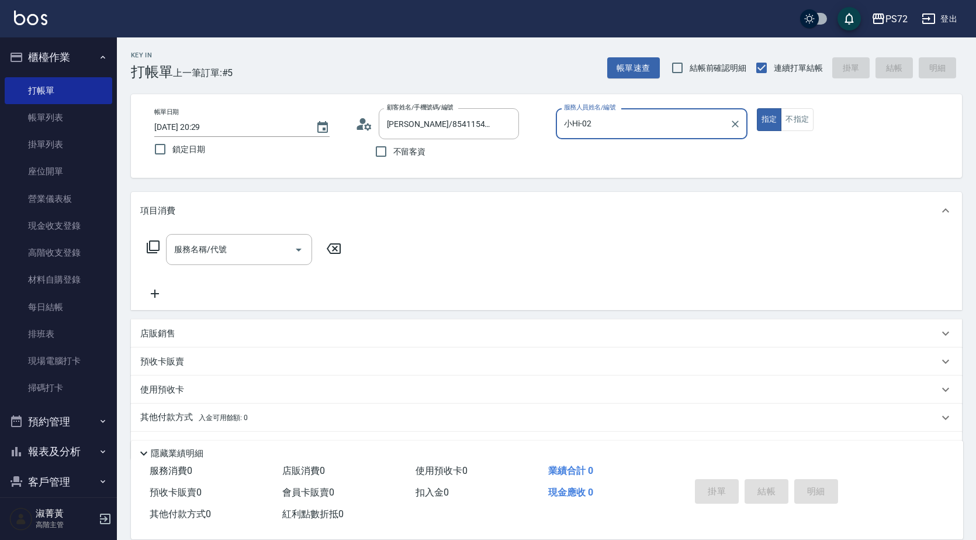
click at [596, 133] on input "小Hi-02" at bounding box center [643, 123] width 164 height 20
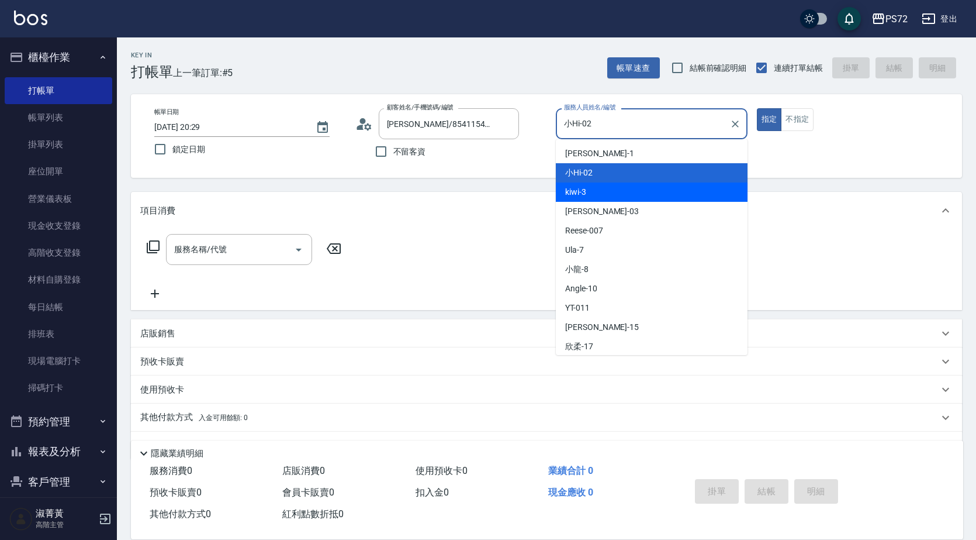
click at [583, 188] on span "kiwi -3" at bounding box center [575, 192] width 21 height 12
type input "kiwi-3"
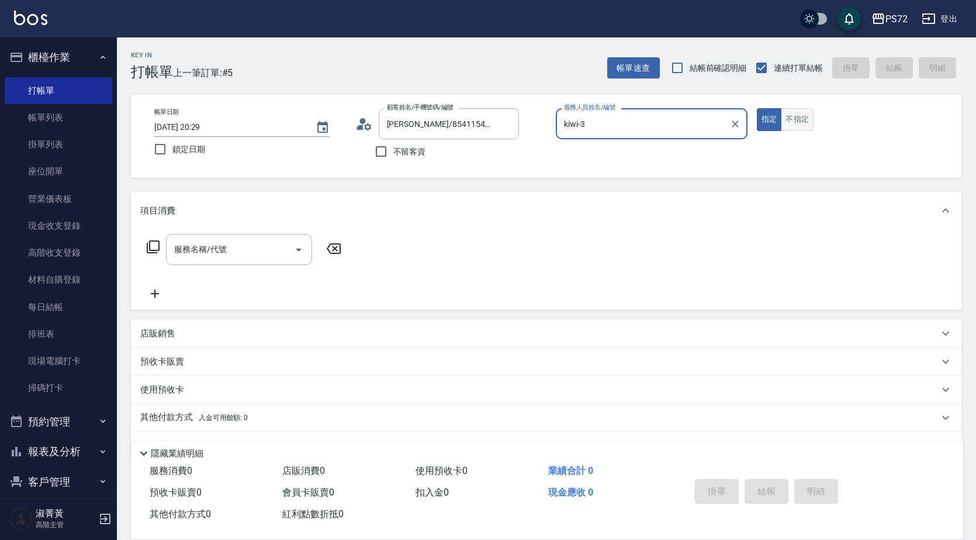
click at [787, 123] on button "不指定" at bounding box center [797, 119] width 33 height 23
click at [246, 251] on input "服務名稱/代號" at bounding box center [230, 249] width 118 height 20
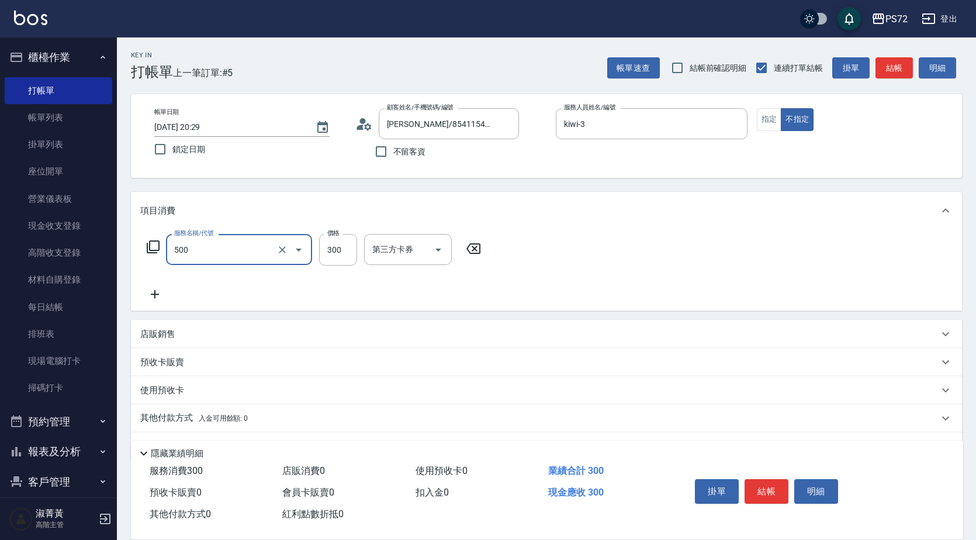
type input "洗髮(A級)(500)"
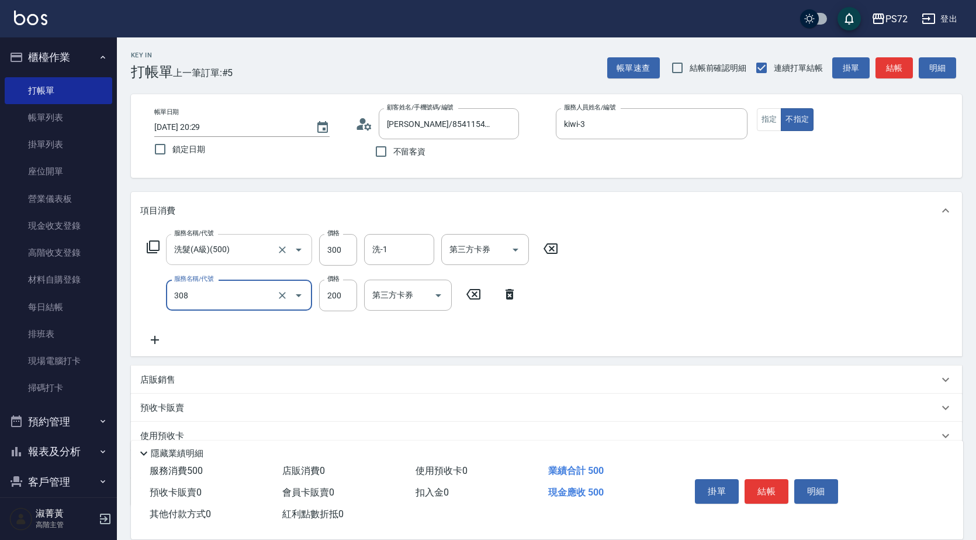
type input "學生剪髮(UP)(308)"
type input "350"
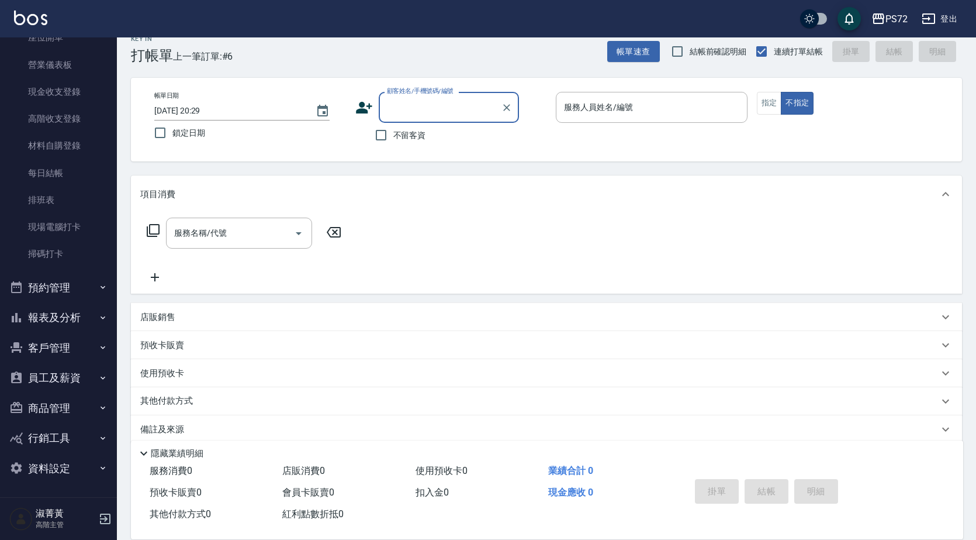
scroll to position [32, 0]
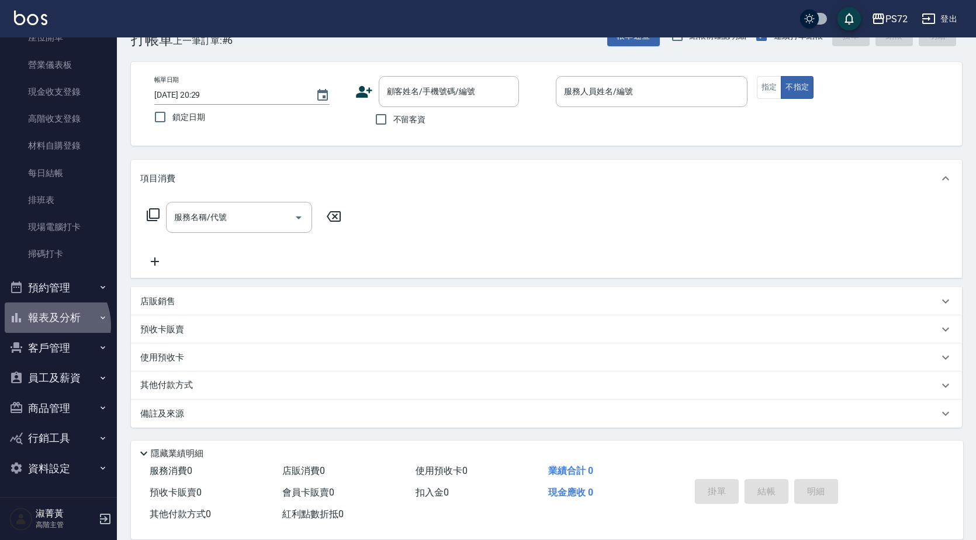
click at [45, 325] on button "報表及分析" at bounding box center [59, 317] width 108 height 30
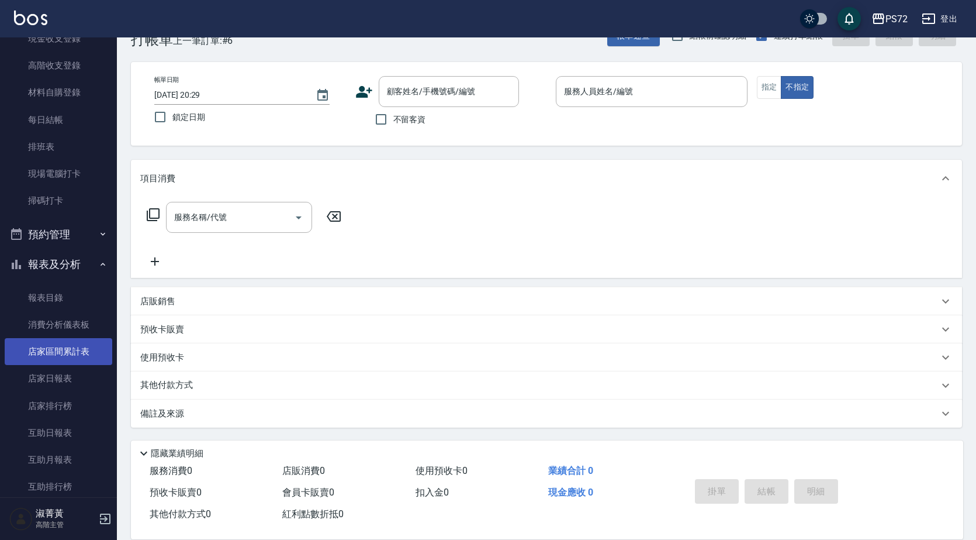
scroll to position [251, 0]
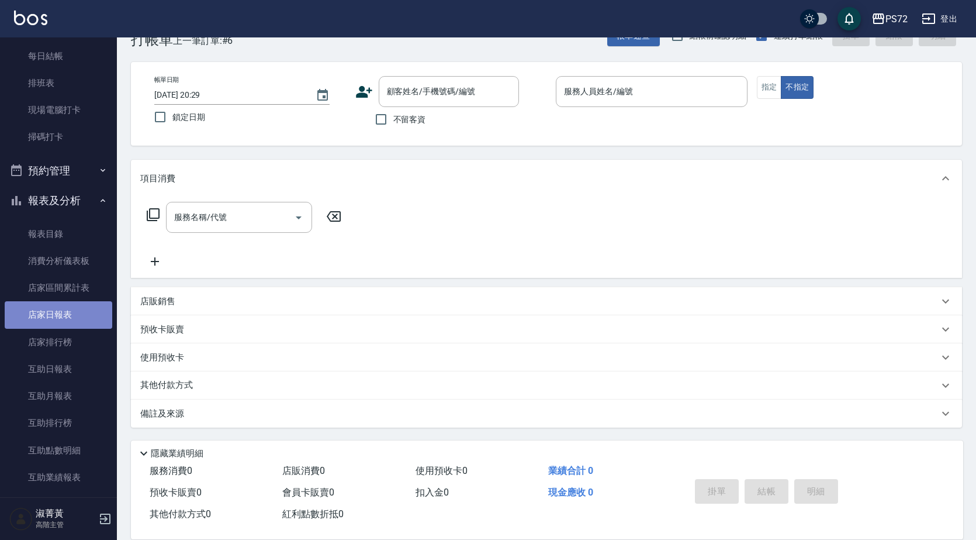
click at [65, 316] on link "店家日報表" at bounding box center [59, 314] width 108 height 27
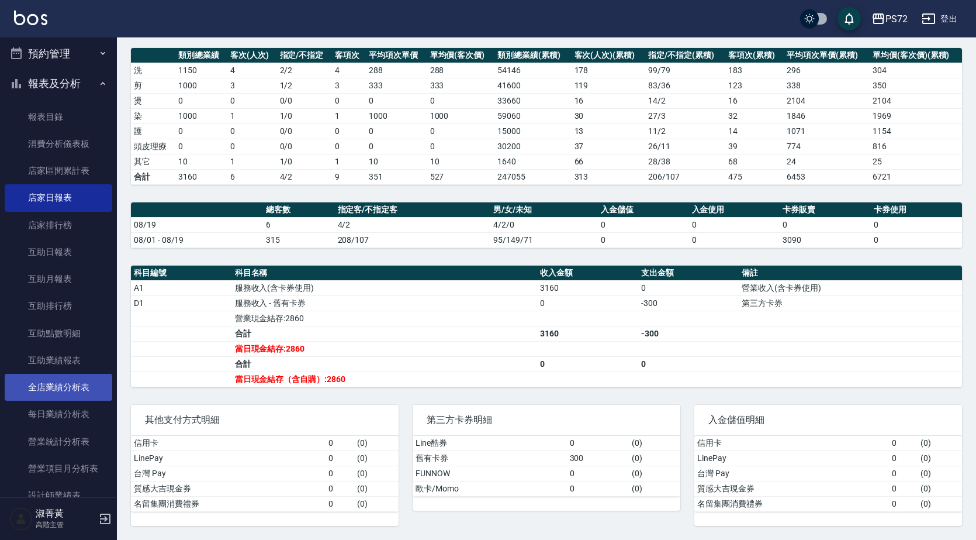
scroll to position [543, 0]
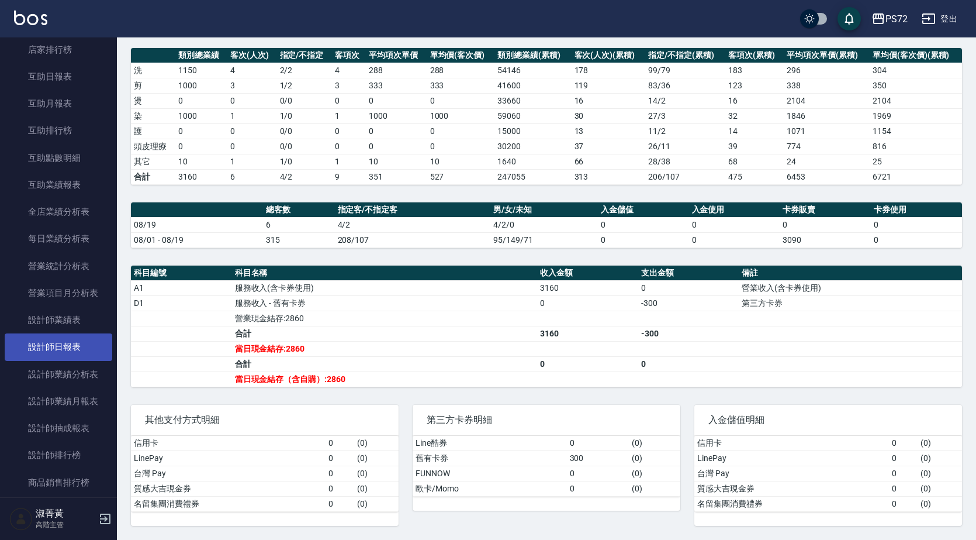
click at [70, 347] on link "設計師日報表" at bounding box center [59, 346] width 108 height 27
